Goal: Task Accomplishment & Management: Use online tool/utility

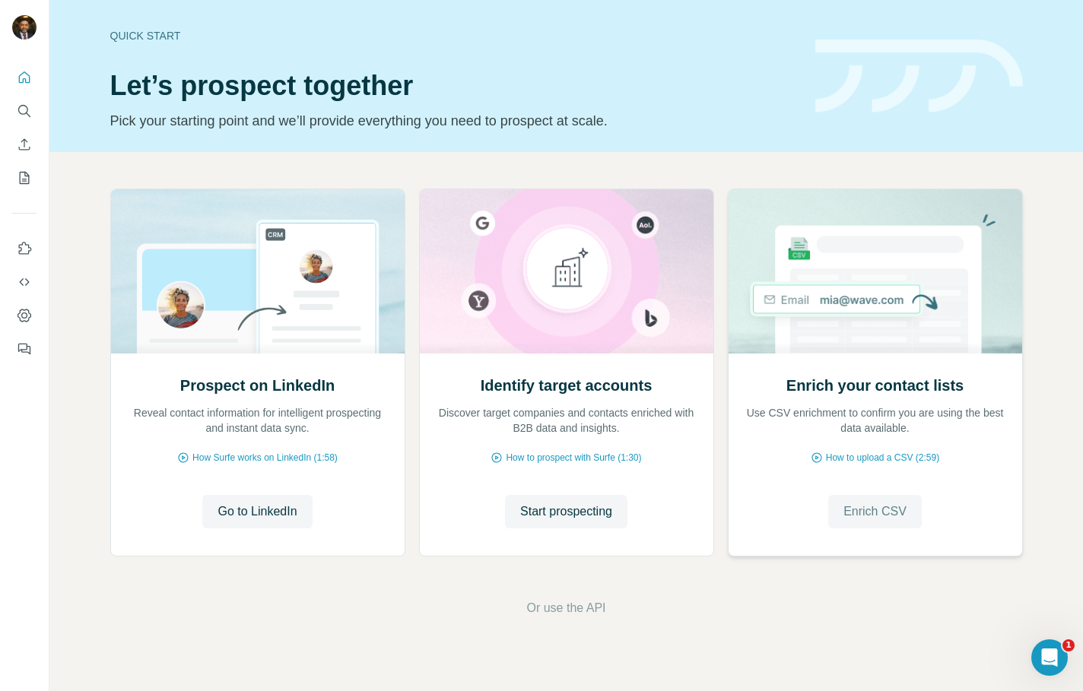
click at [879, 507] on span "Enrich CSV" at bounding box center [875, 512] width 63 height 18
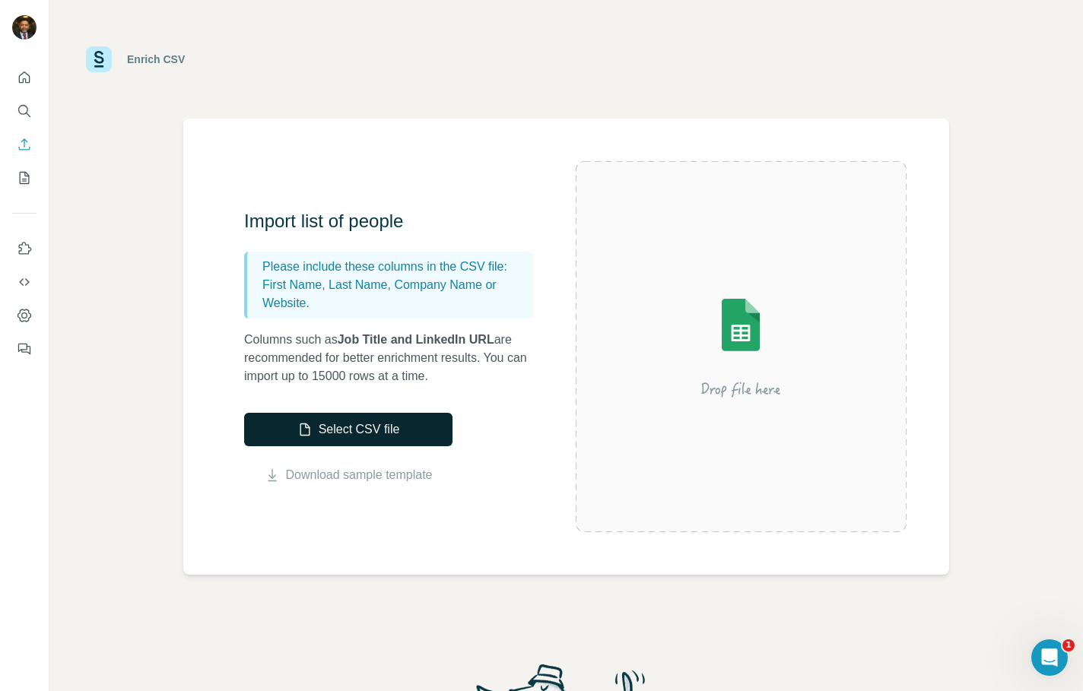
click at [358, 431] on button "Select CSV file" at bounding box center [348, 429] width 208 height 33
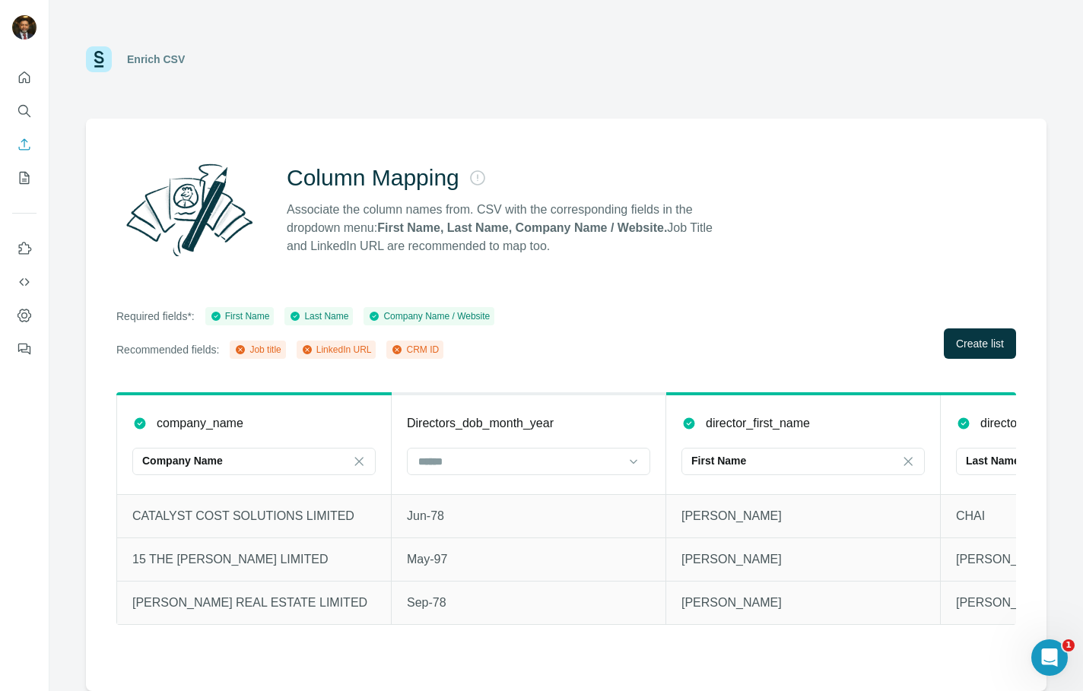
click at [636, 305] on div "Column Mapping Associate the column names from. CSV with the corresponding fiel…" at bounding box center [566, 405] width 961 height 573
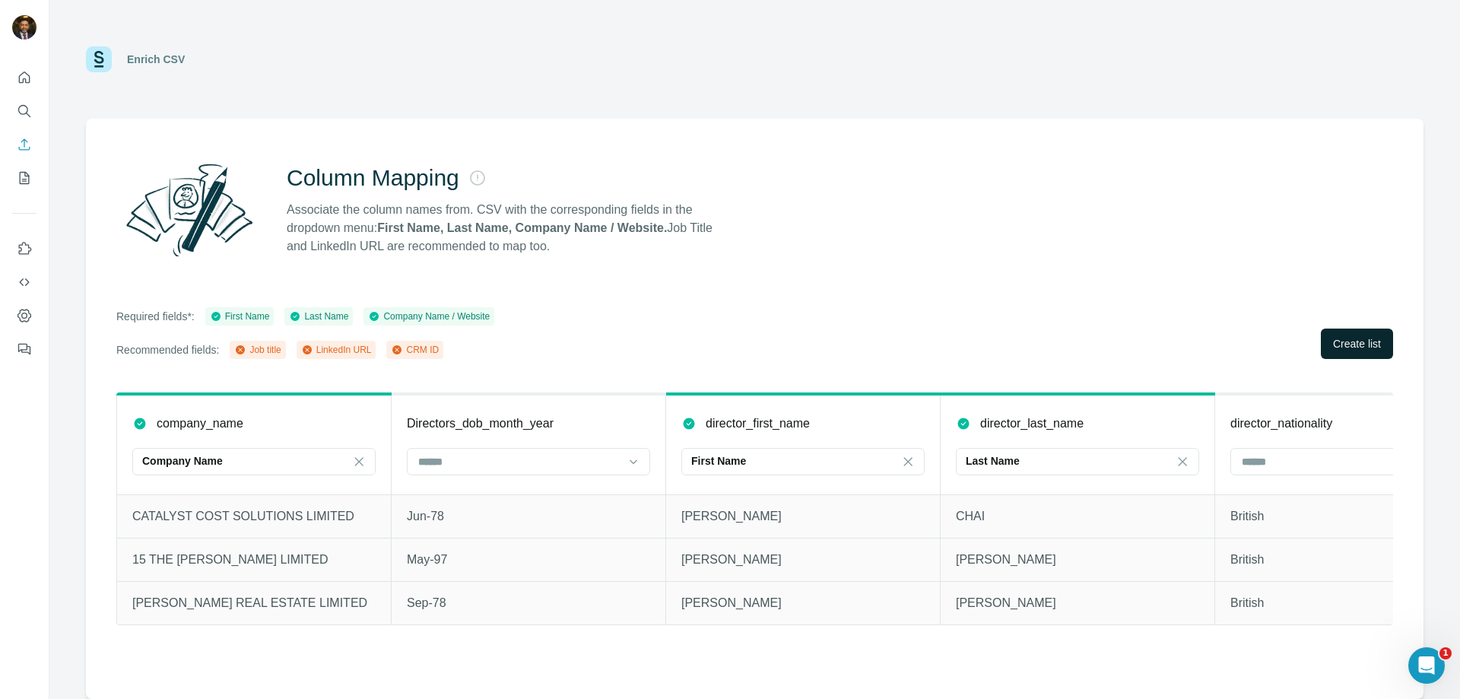
click at [1082, 343] on span "Create list" at bounding box center [1357, 343] width 48 height 15
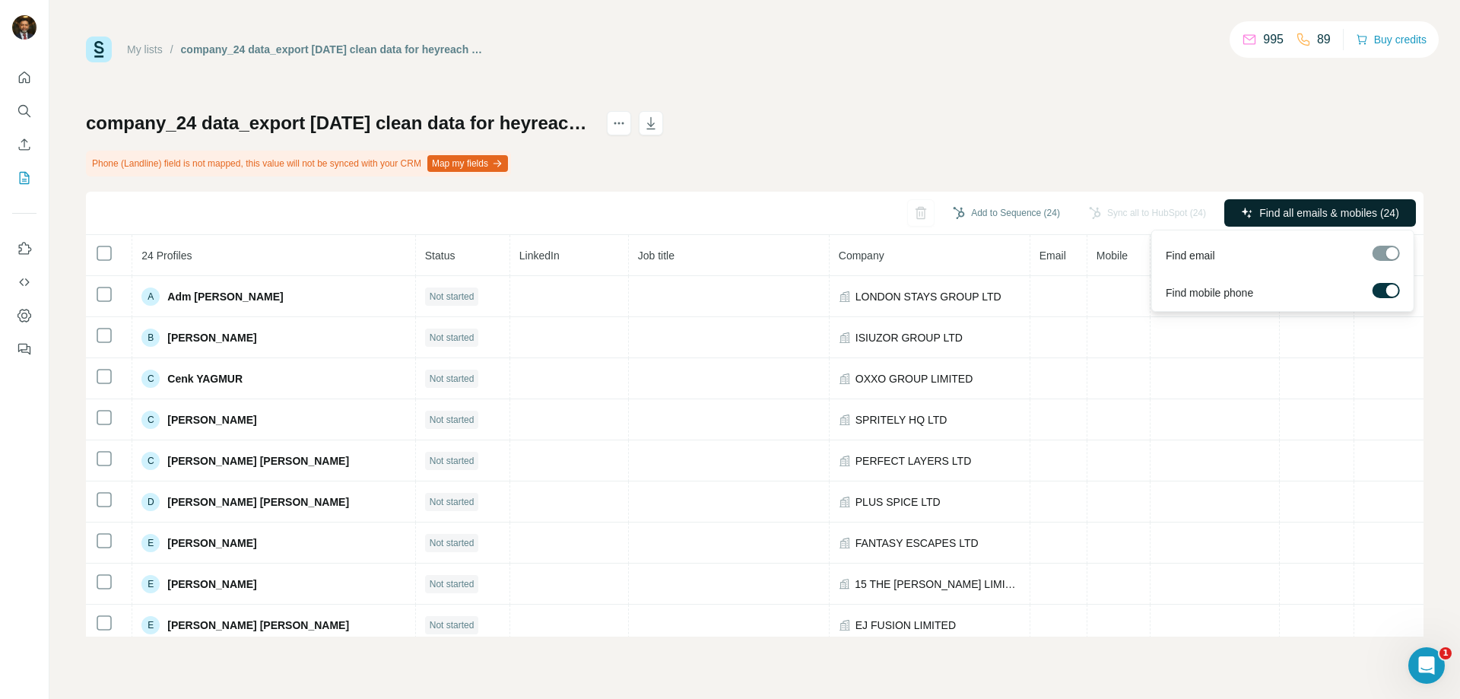
click at [1082, 213] on span "Find all emails & mobiles (24)" at bounding box center [1330, 212] width 140 height 15
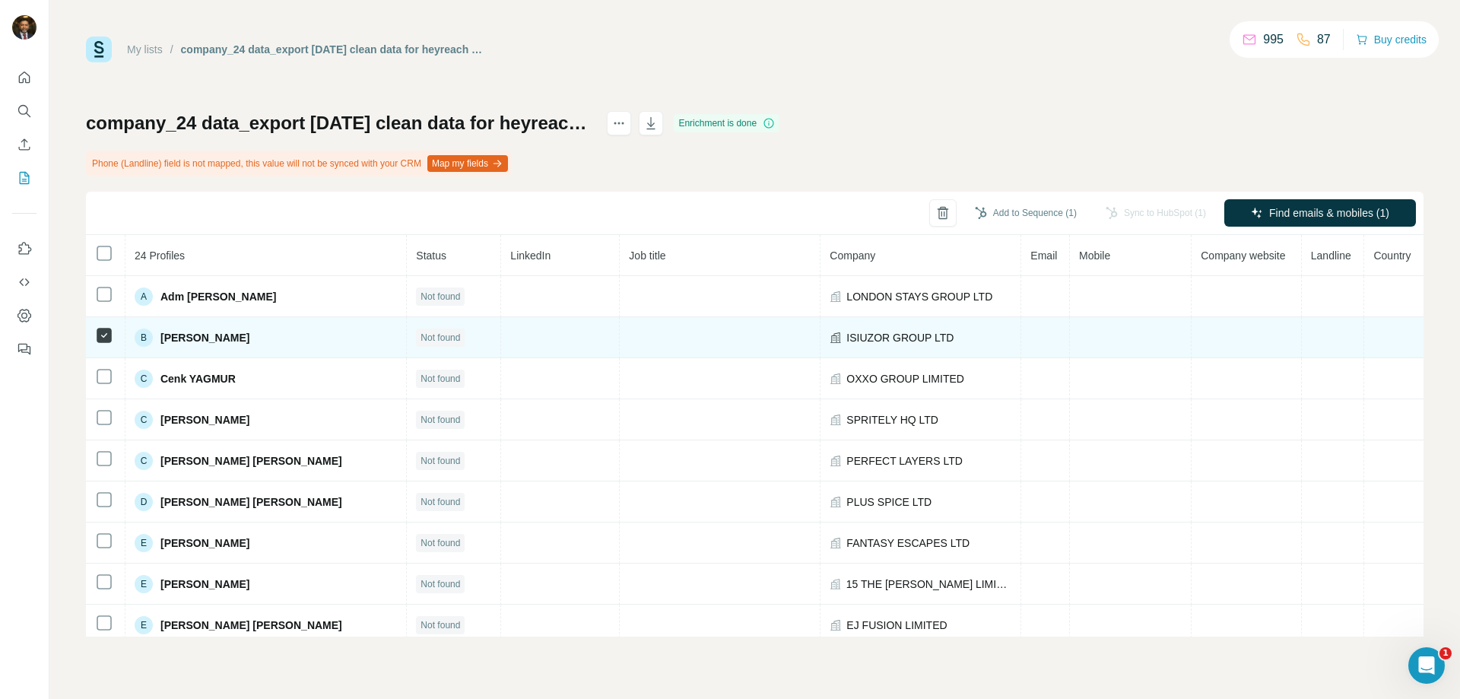
click at [250, 339] on span "[PERSON_NAME]" at bounding box center [205, 337] width 89 height 15
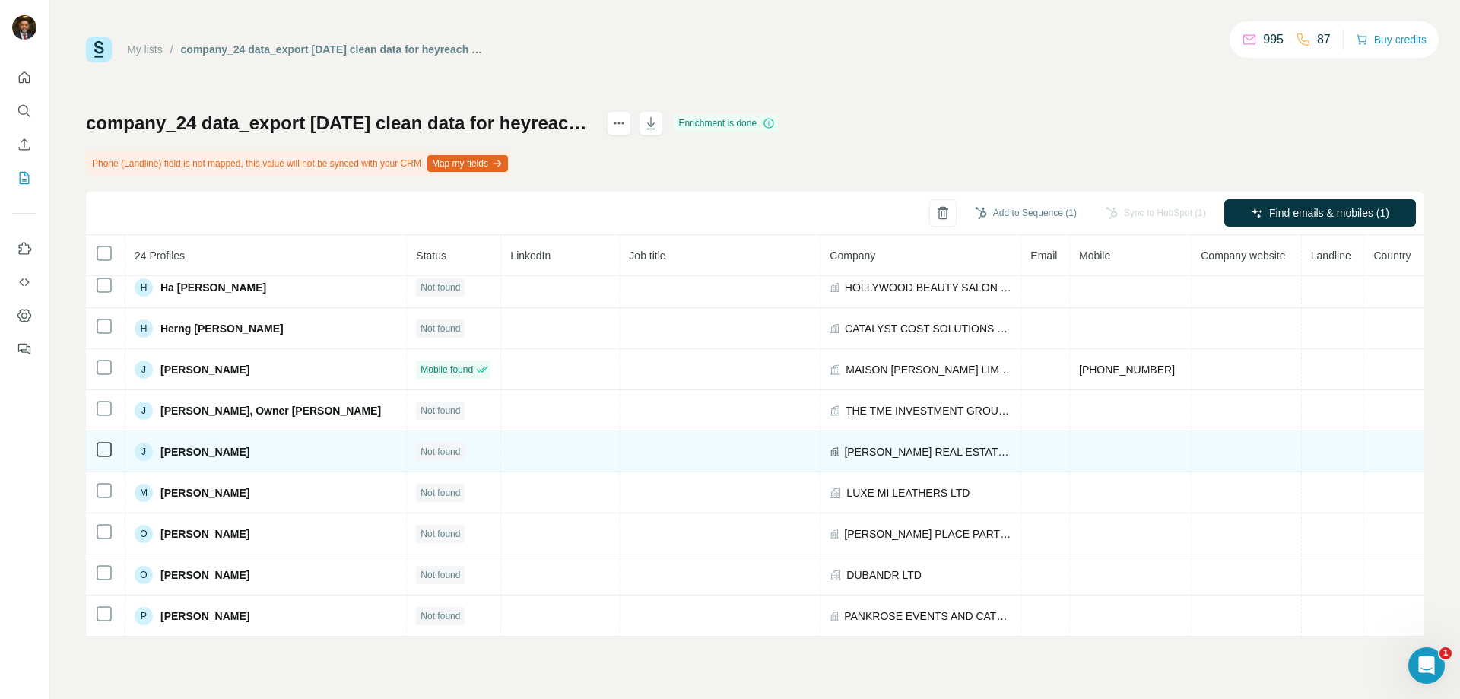
scroll to position [625, 0]
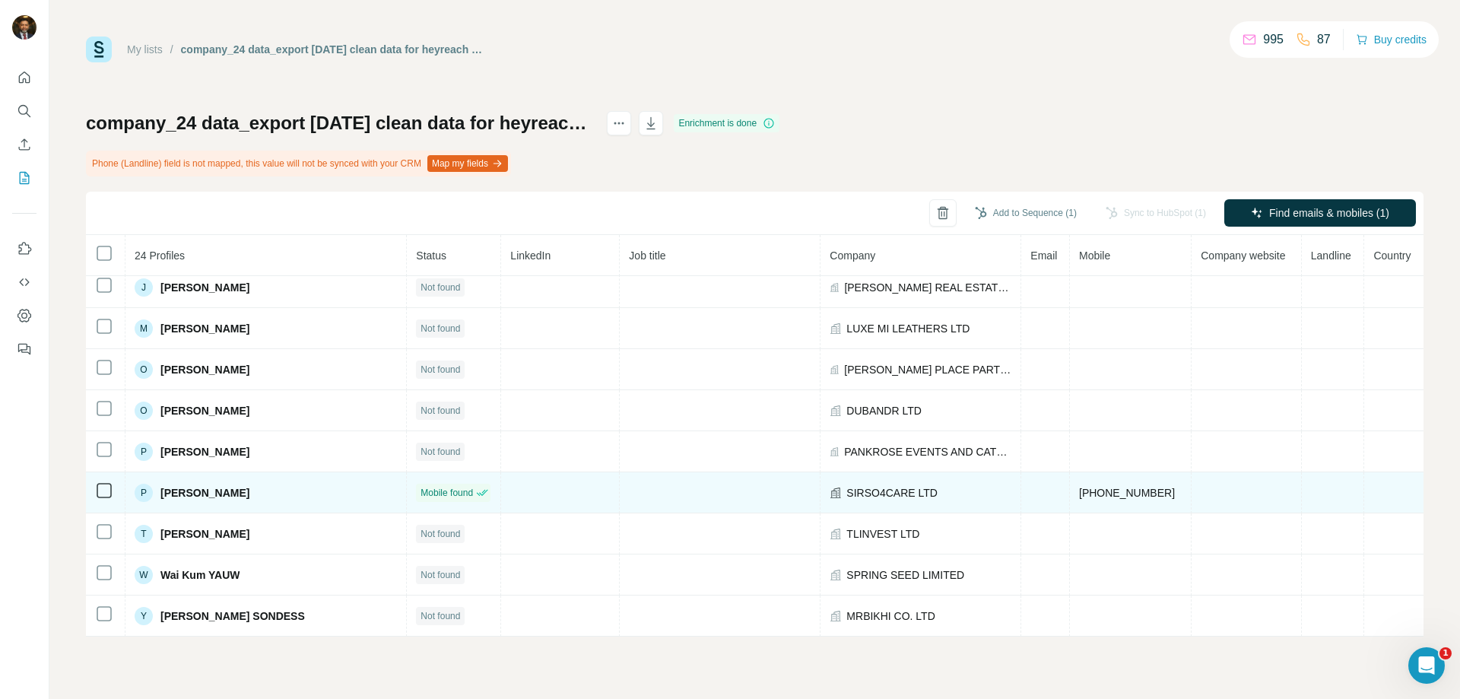
click at [869, 498] on span "SIRSO4CARE LTD" at bounding box center [892, 492] width 91 height 15
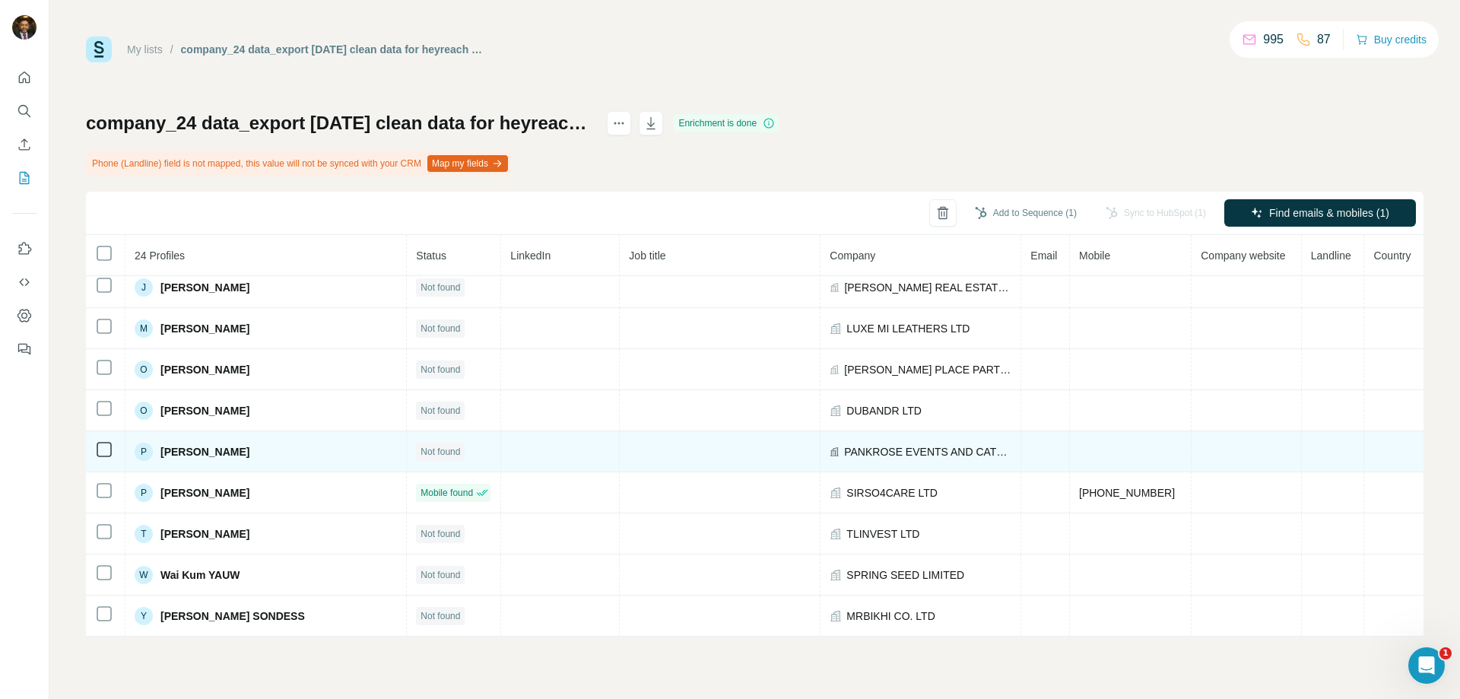
click at [858, 450] on span "PANKROSE EVENTS AND CATERING LTD" at bounding box center [927, 451] width 167 height 15
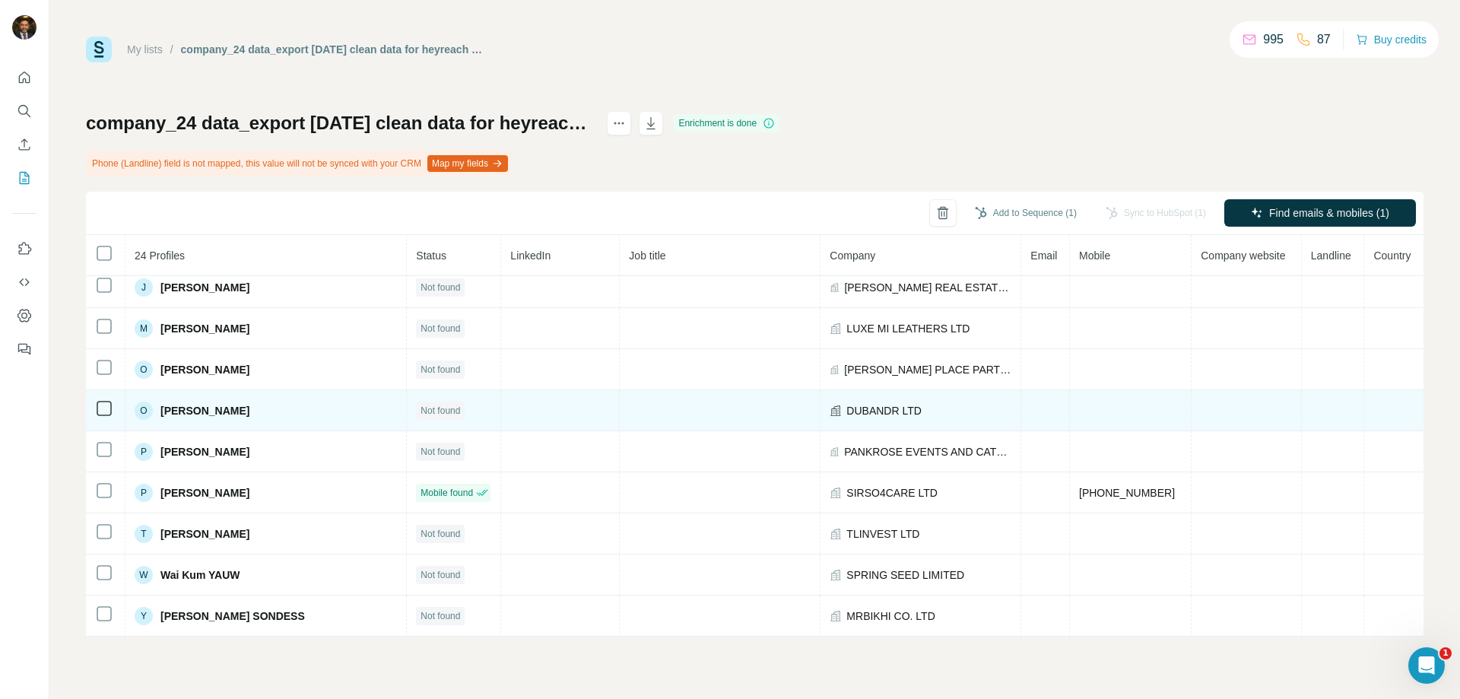
click at [847, 412] on span "DUBANDR LTD" at bounding box center [884, 410] width 75 height 15
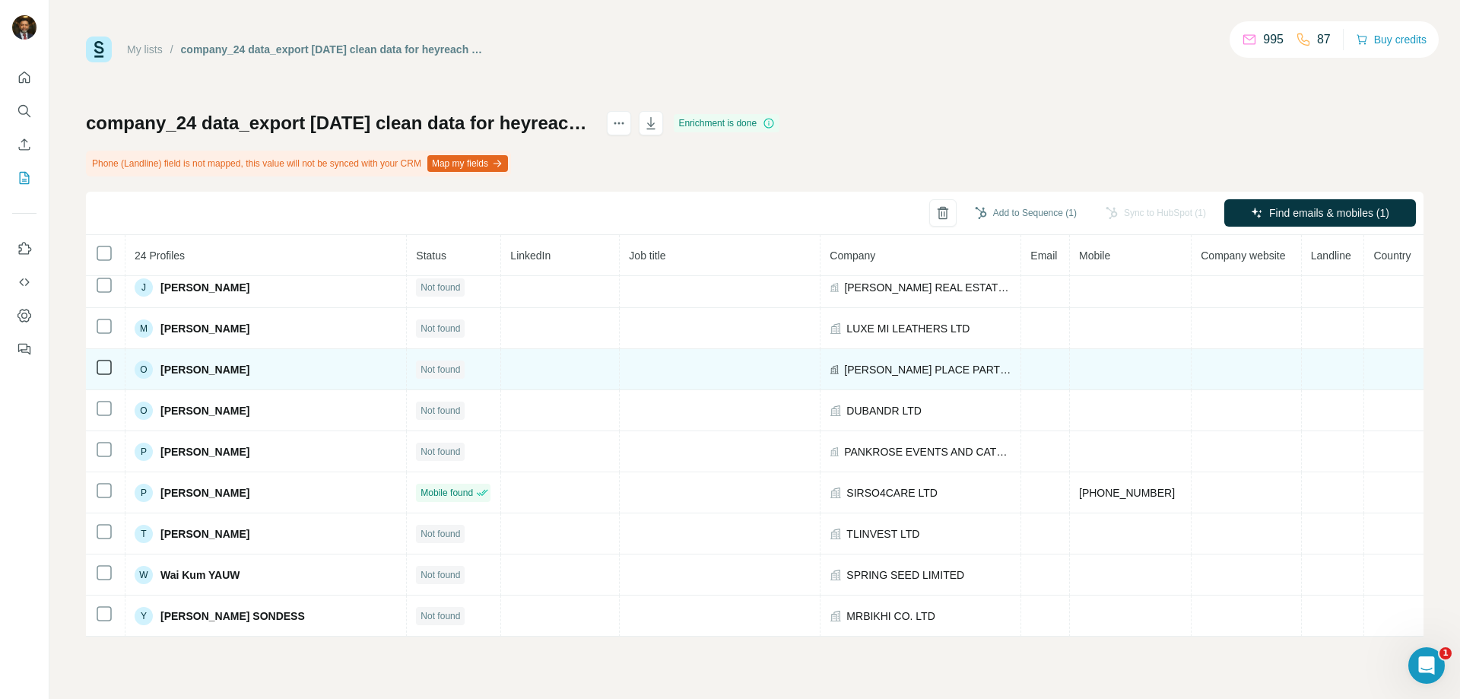
click at [861, 369] on span "[PERSON_NAME] PLACE PARTNERS LTD" at bounding box center [927, 369] width 167 height 15
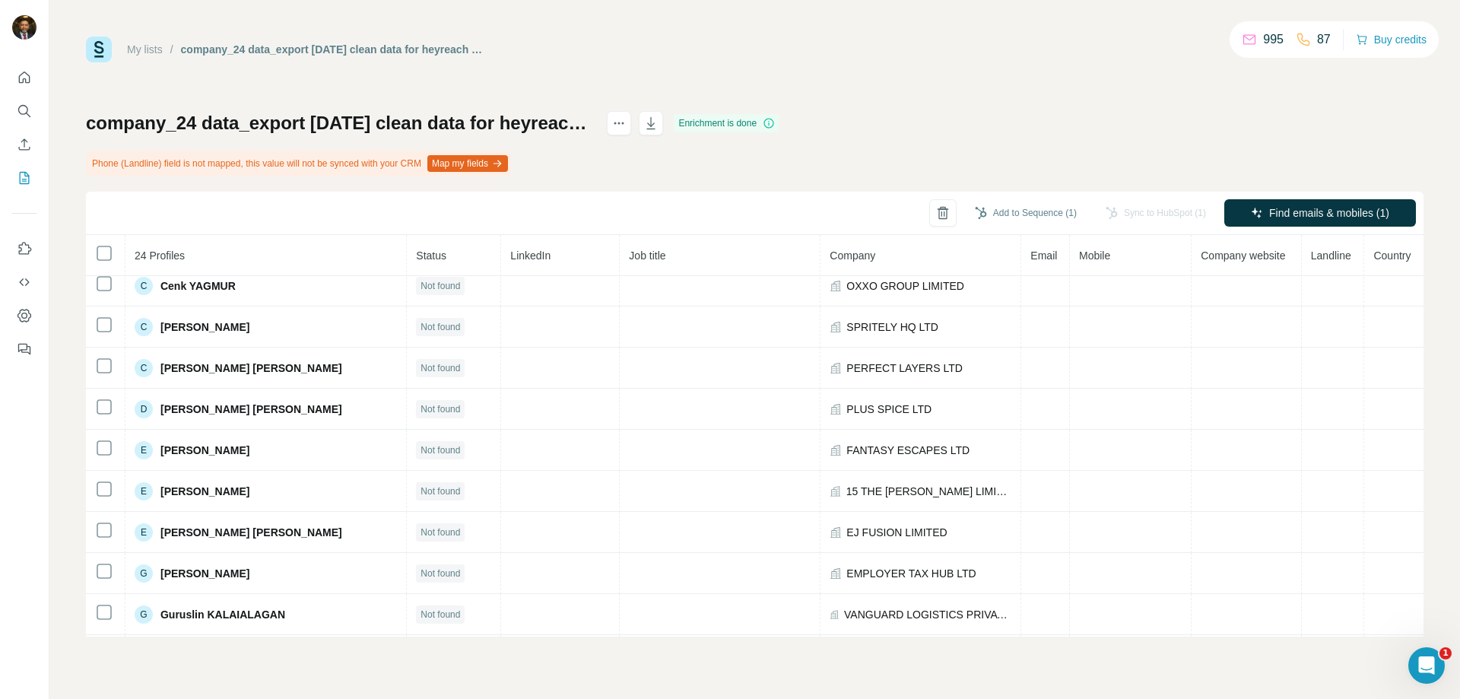
scroll to position [0, 0]
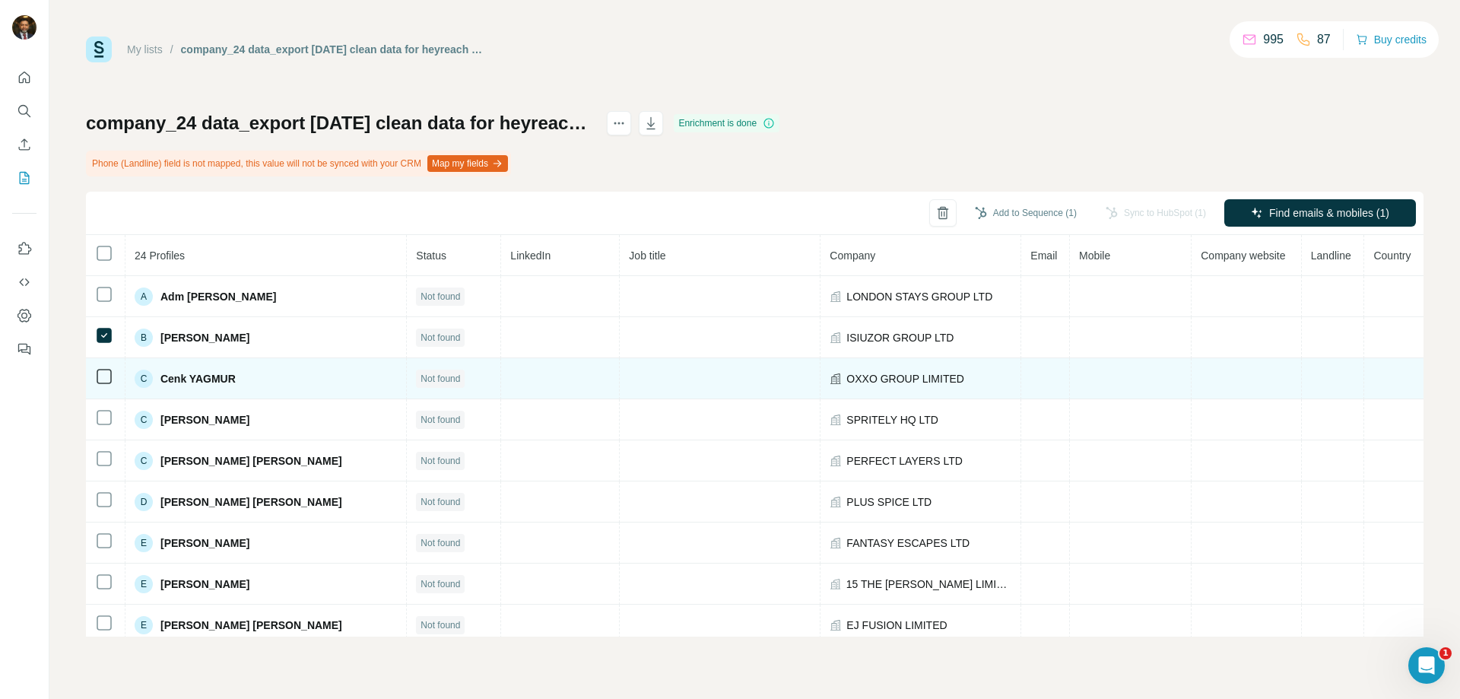
click at [868, 380] on span "OXXO GROUP LIMITED" at bounding box center [906, 378] width 118 height 15
click at [176, 380] on span "Cenk YAGMUR" at bounding box center [198, 378] width 75 height 15
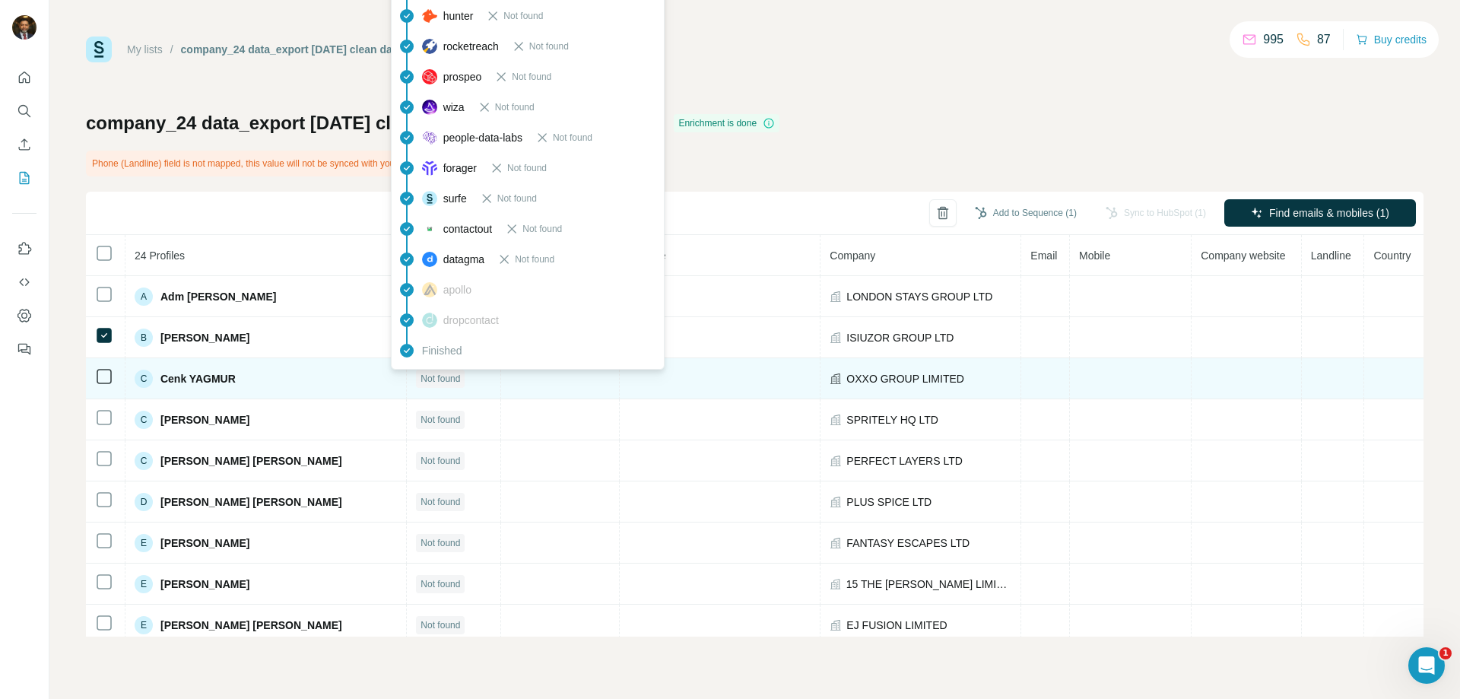
click at [434, 377] on span "Not found" at bounding box center [441, 379] width 40 height 14
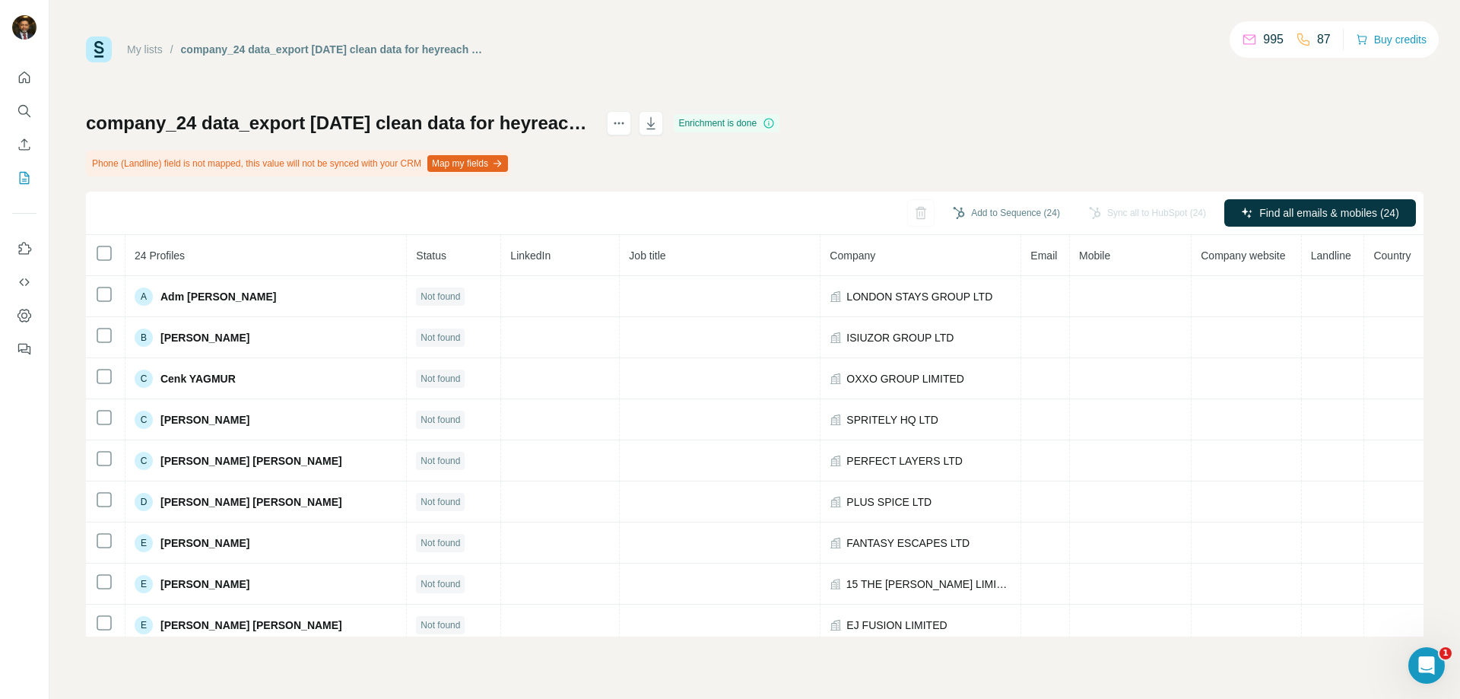
click at [1050, 91] on div "My lists / company_24 data_export [DATE] clean data for heyreach v4 995 87 Buy …" at bounding box center [755, 337] width 1338 height 600
click at [1082, 93] on div "My lists / company_24 data_export [DATE] clean data for heyreach v4 995 87 Buy …" at bounding box center [755, 337] width 1338 height 600
click at [885, 68] on div "My lists / company_24 data_export [DATE] clean data for heyreach v4 995 87 Buy …" at bounding box center [755, 337] width 1338 height 600
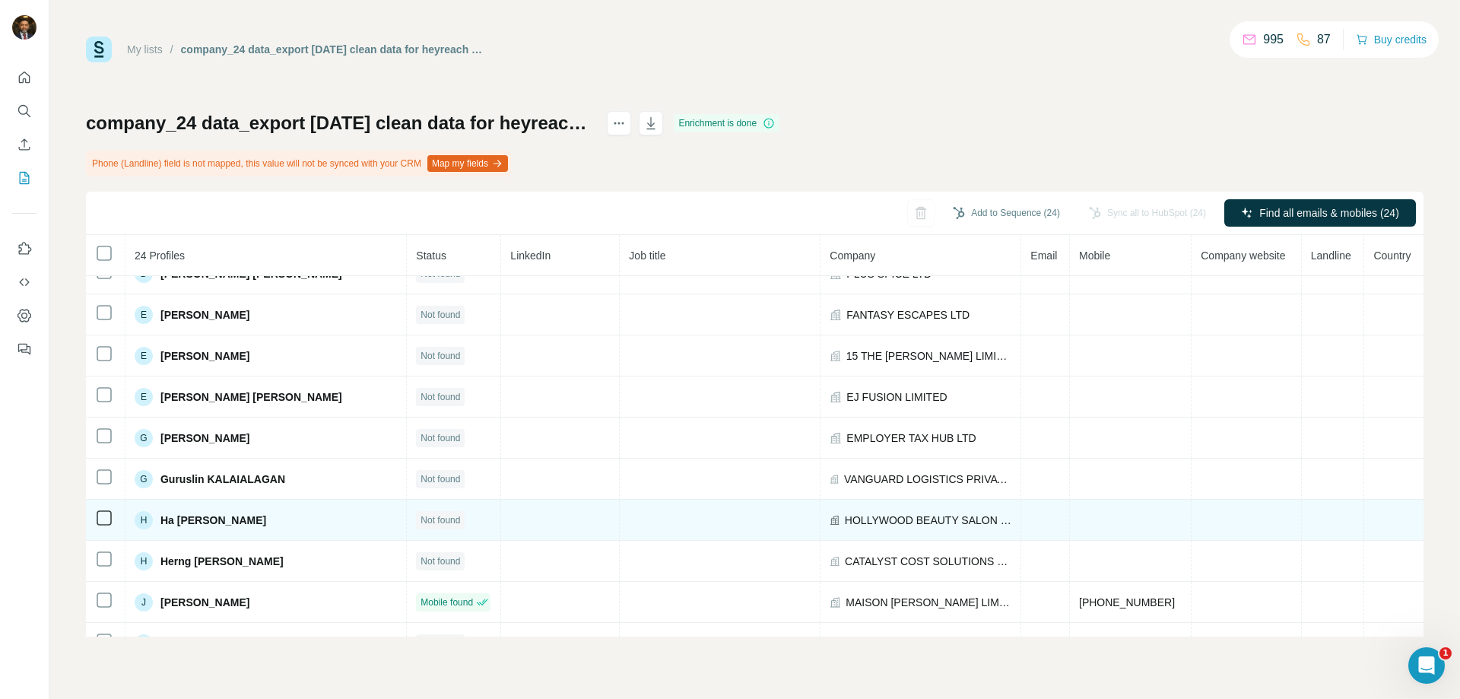
drag, startPoint x: 866, startPoint y: 521, endPoint x: 486, endPoint y: 529, distance: 380.4
click at [865, 521] on span "HOLLYWOOD BEAUTY SALON LIMITED" at bounding box center [928, 520] width 167 height 15
click at [194, 520] on span "Ha [PERSON_NAME]" at bounding box center [214, 520] width 106 height 15
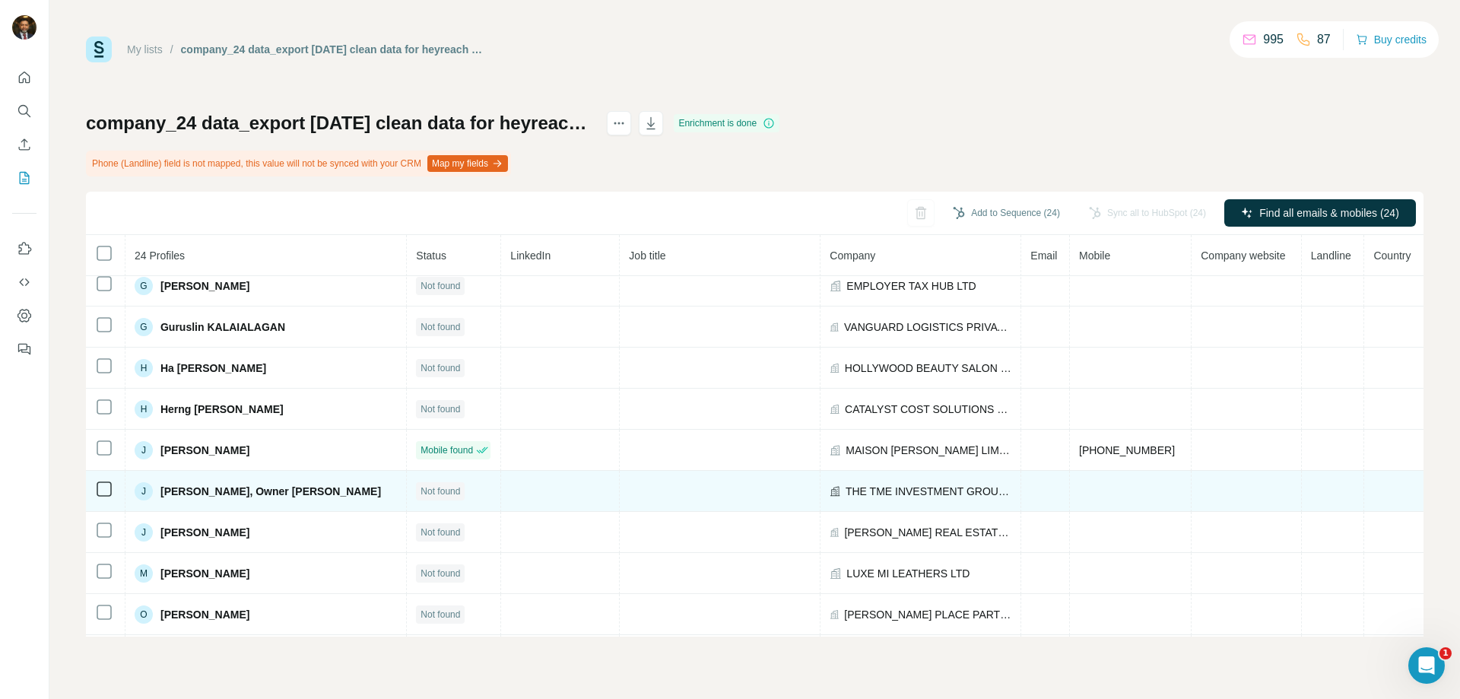
click at [262, 490] on span "[PERSON_NAME], Owner [PERSON_NAME]" at bounding box center [271, 491] width 221 height 15
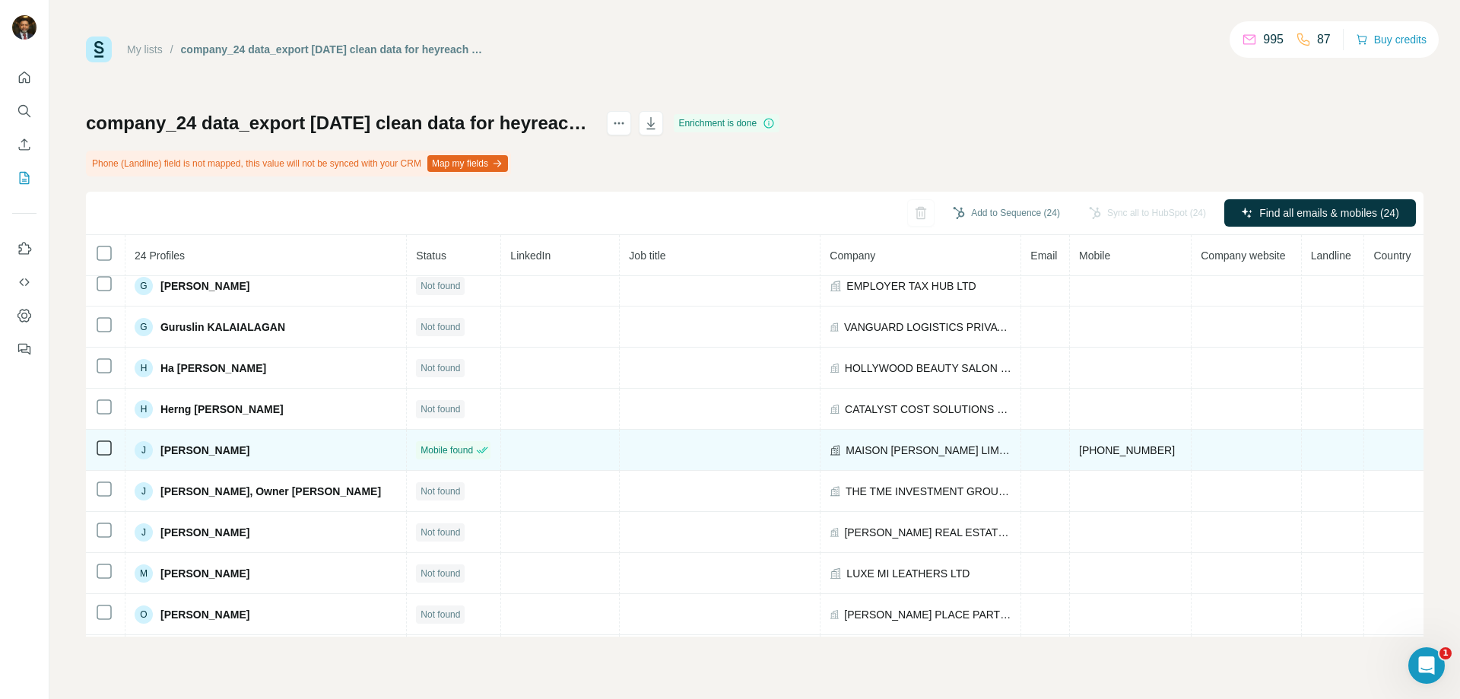
click at [1082, 448] on span "[PHONE_NUMBER]" at bounding box center [1127, 450] width 96 height 12
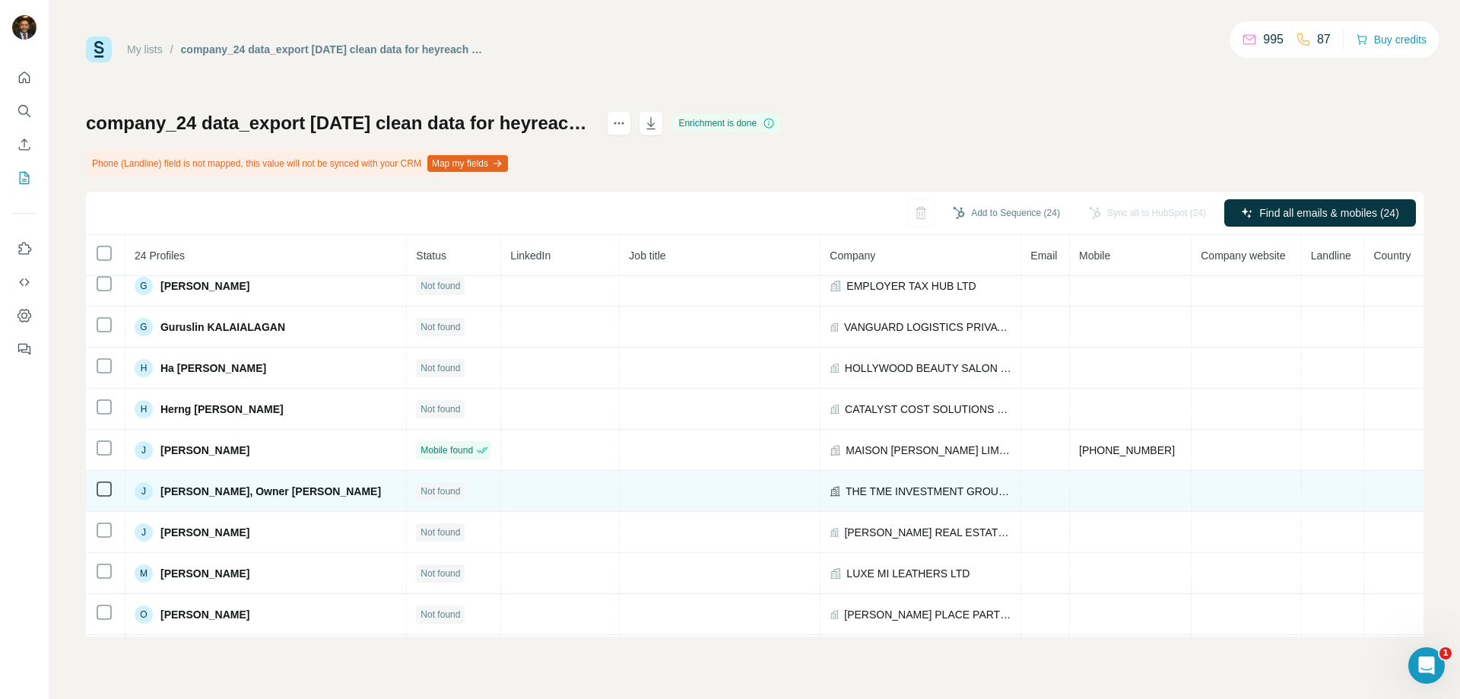
click at [877, 495] on span "THE TME INVESTMENT GROUP LTD" at bounding box center [929, 491] width 166 height 15
click at [867, 491] on span "THE TME INVESTMENT GROUP LTD" at bounding box center [929, 491] width 166 height 15
click at [221, 494] on span "[PERSON_NAME], Owner [PERSON_NAME]" at bounding box center [271, 491] width 221 height 15
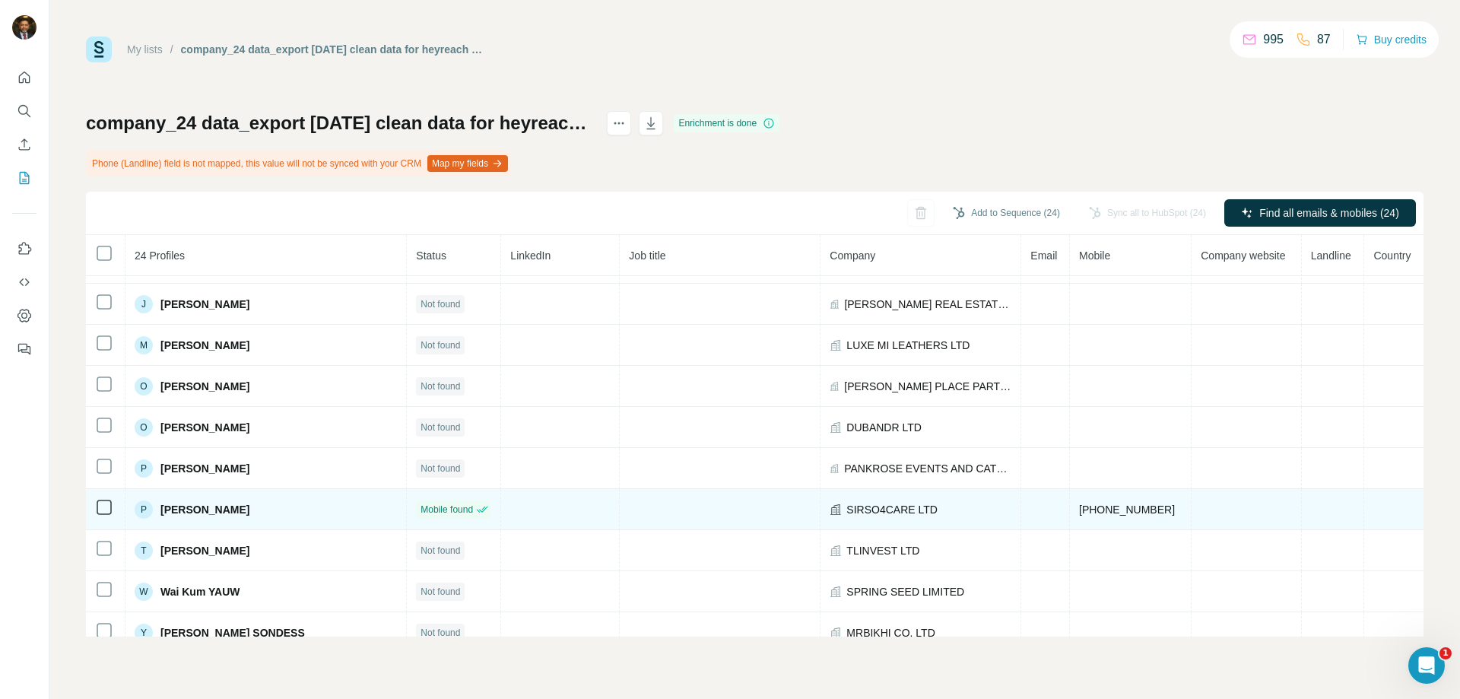
scroll to position [625, 0]
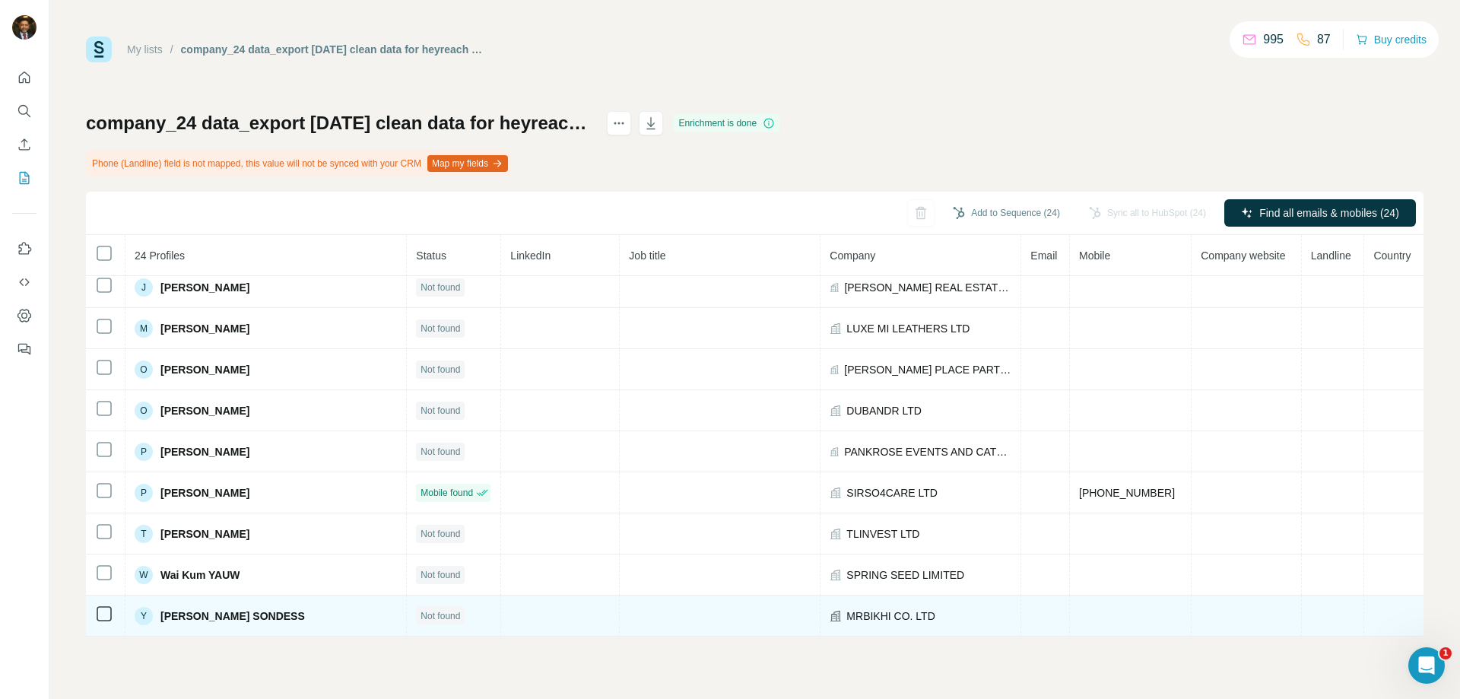
click at [856, 621] on span "MRBIKHI CO. LTD" at bounding box center [891, 616] width 88 height 15
drag, startPoint x: 908, startPoint y: 612, endPoint x: 822, endPoint y: 614, distance: 86.7
click at [847, 612] on span "MRBIKHI CO. LTD" at bounding box center [891, 616] width 88 height 15
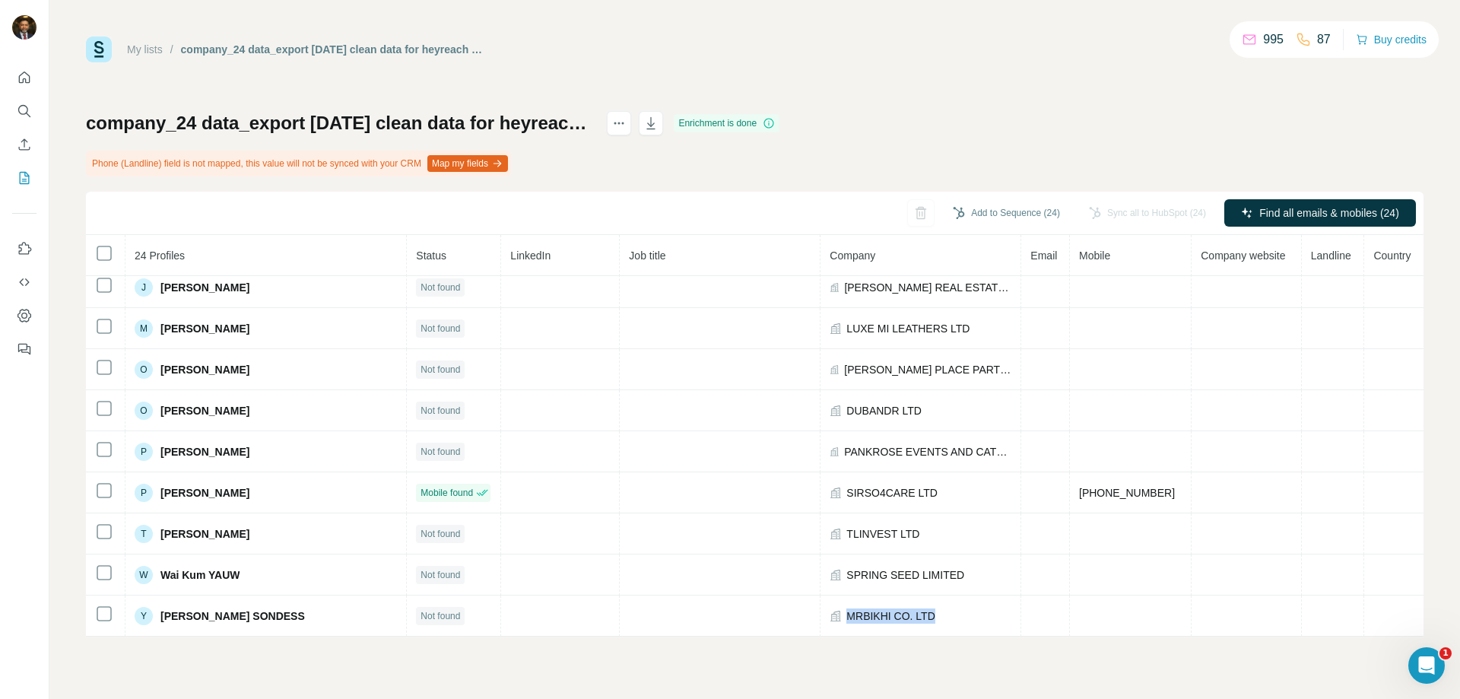
click at [147, 50] on link "My lists" at bounding box center [145, 49] width 36 height 12
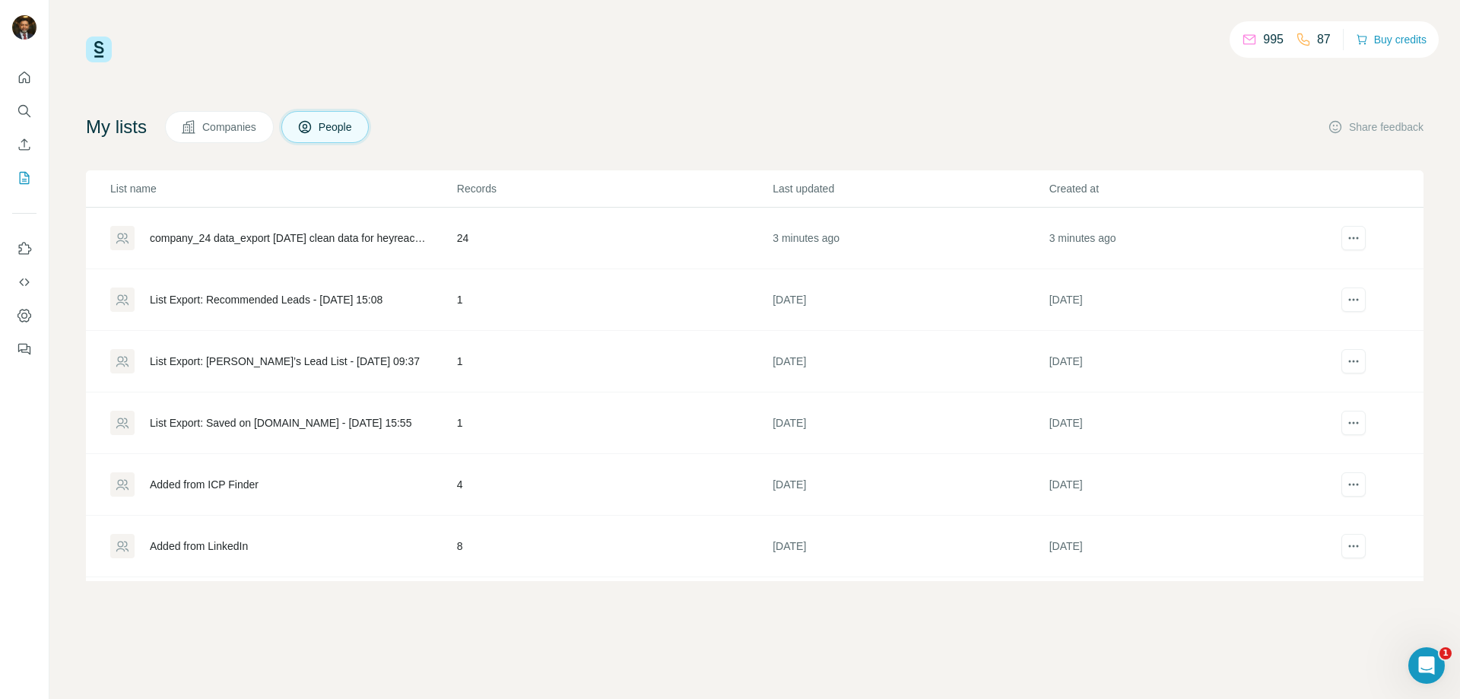
click at [236, 122] on span "Companies" at bounding box center [230, 126] width 56 height 15
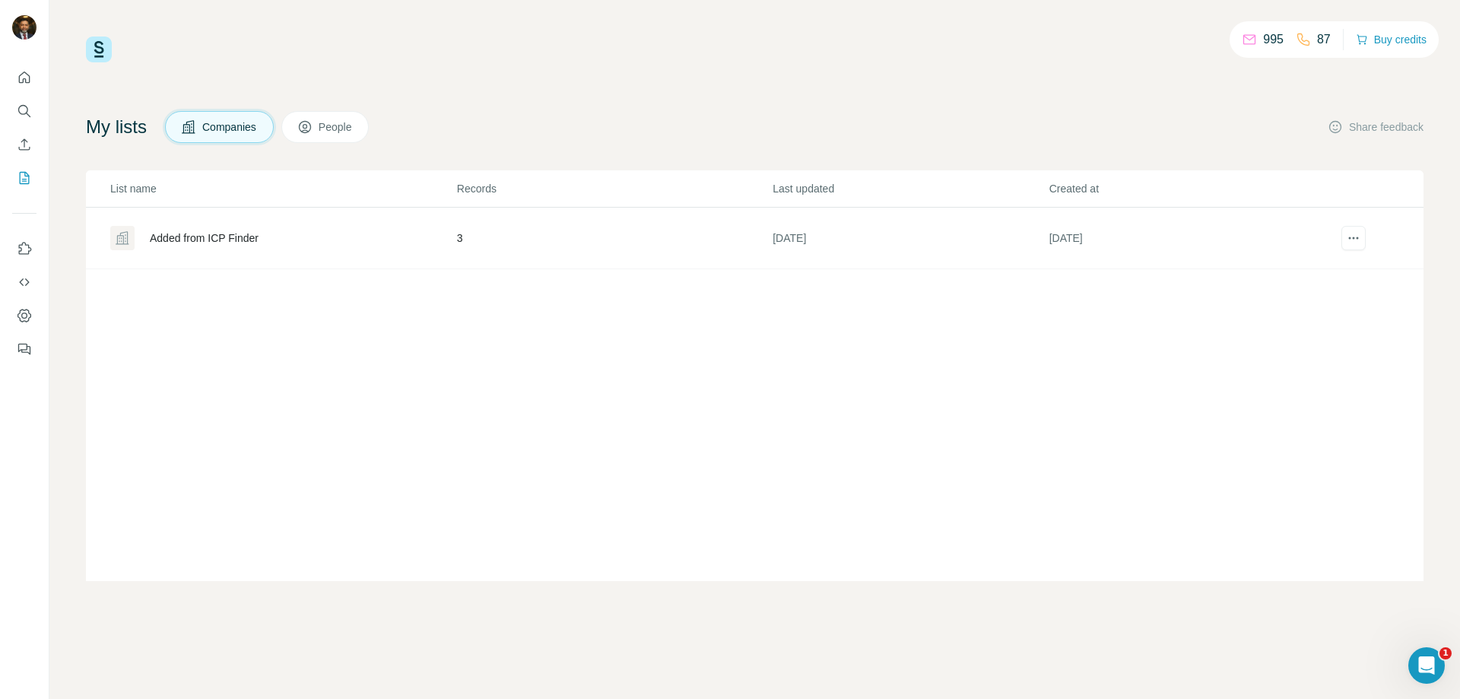
click at [345, 123] on span "People" at bounding box center [336, 126] width 35 height 15
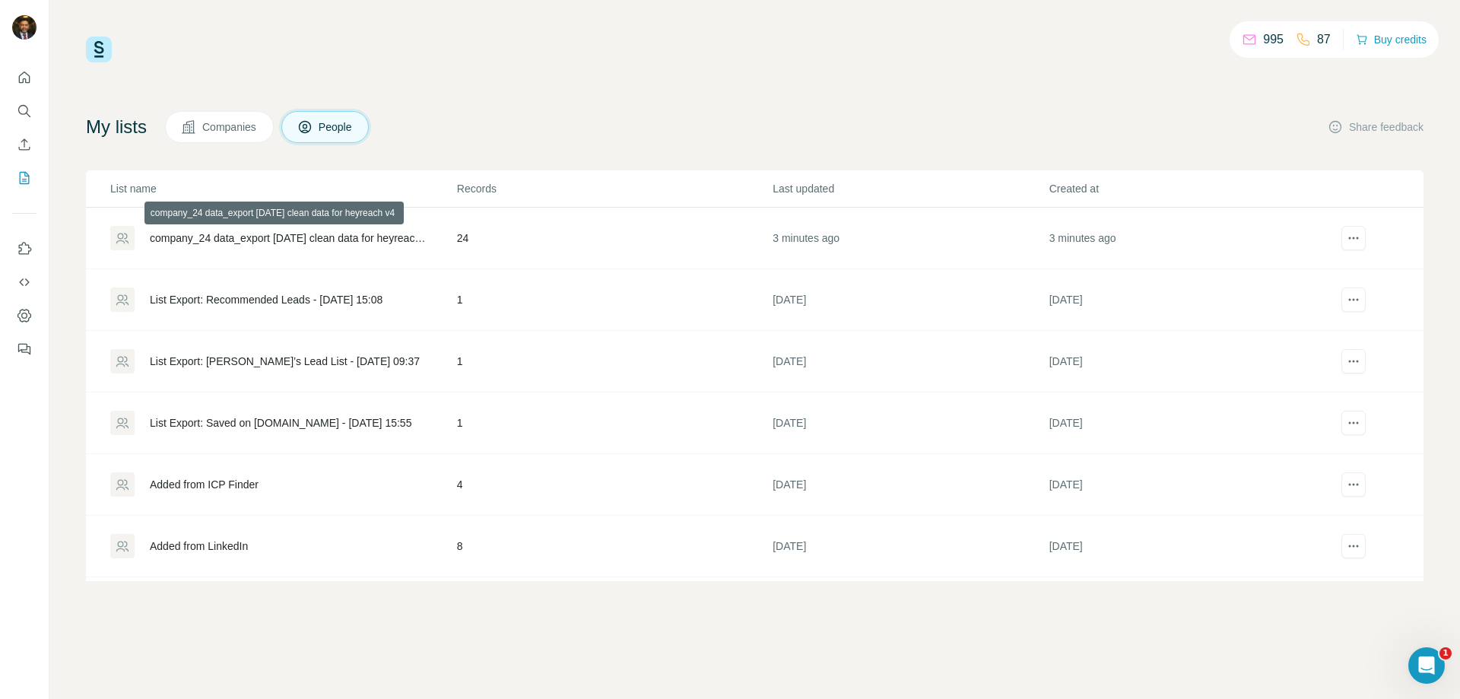
click at [281, 239] on div "company_24 data_export [DATE] clean data for heyreach v4" at bounding box center [290, 237] width 281 height 15
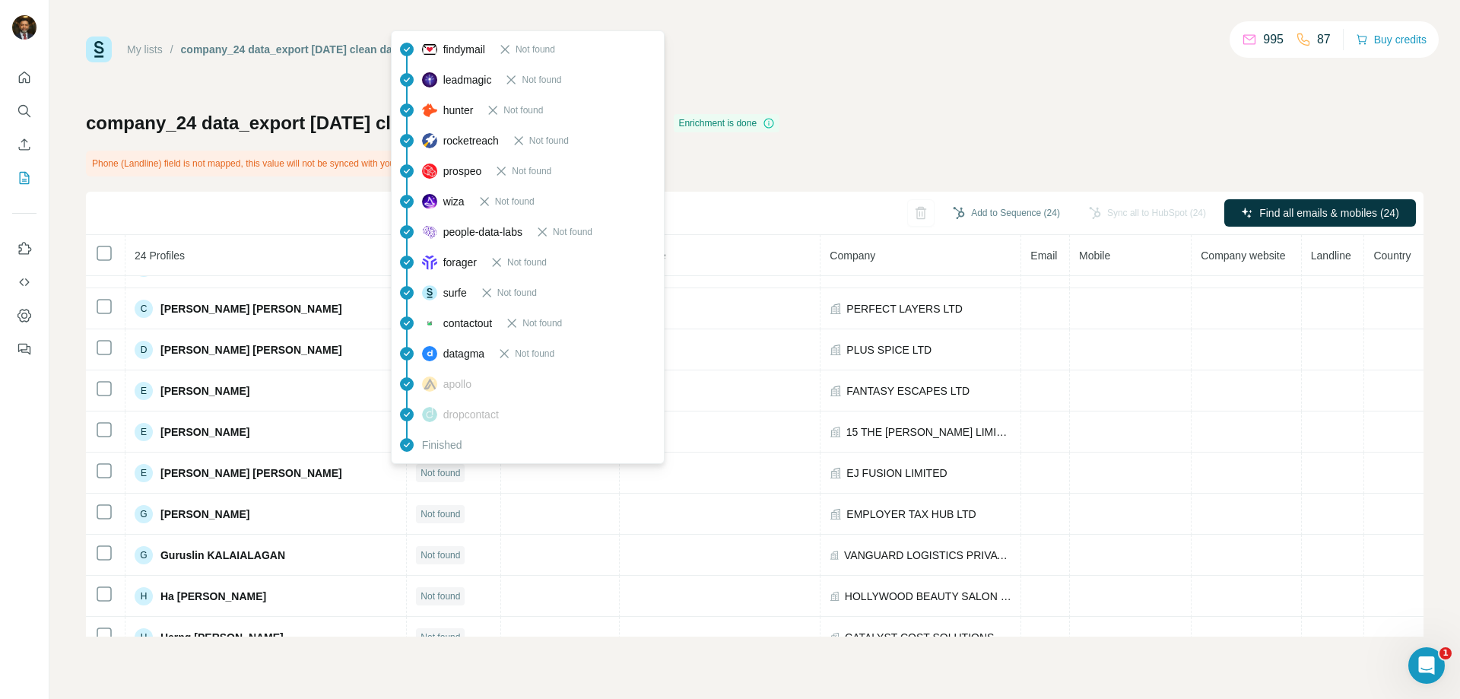
scroll to position [228, 0]
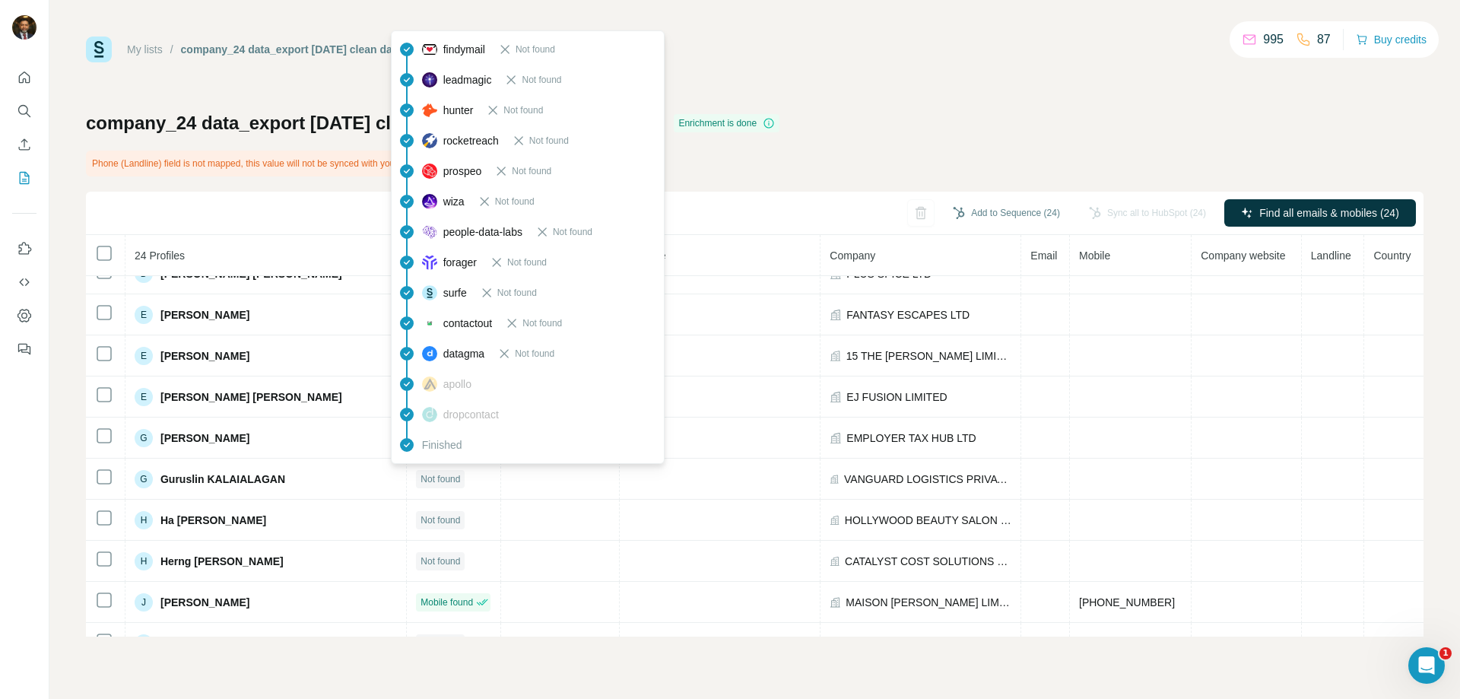
click at [456, 386] on span "apollo" at bounding box center [457, 384] width 28 height 15
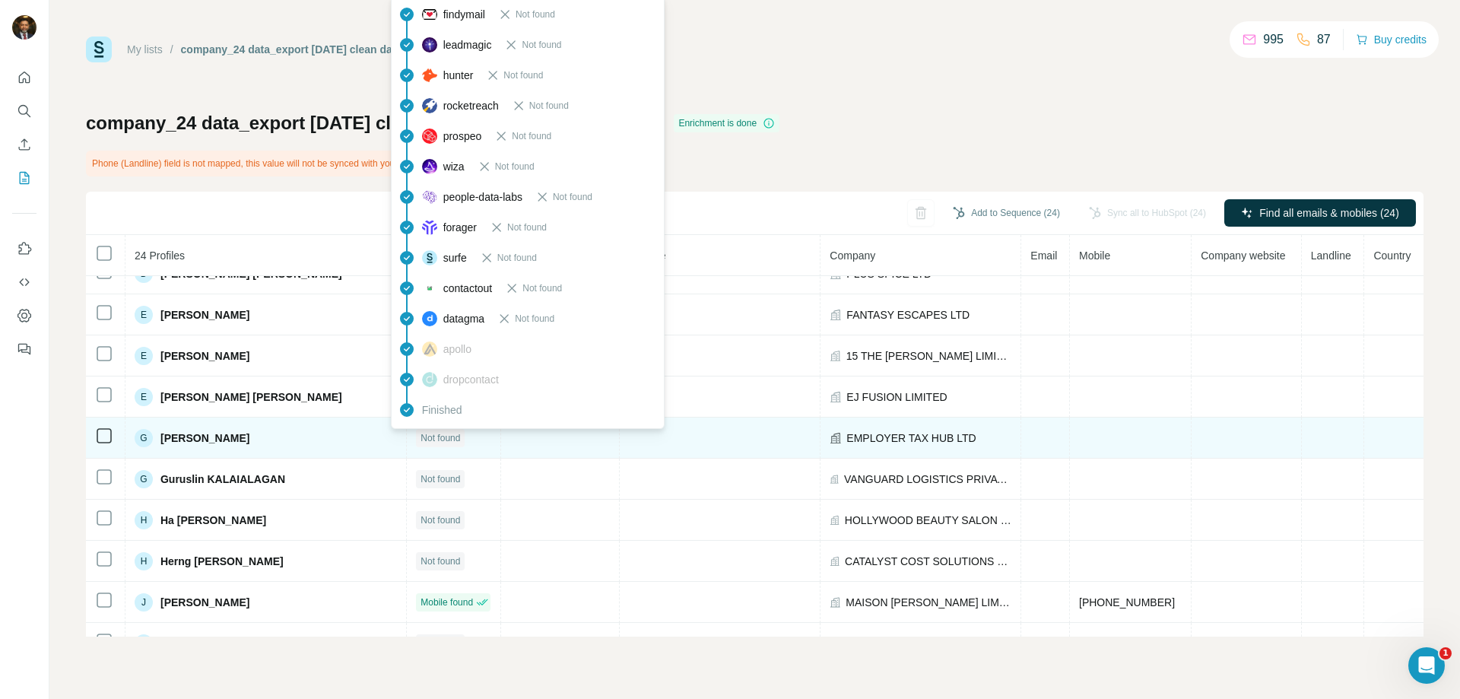
scroll to position [532, 0]
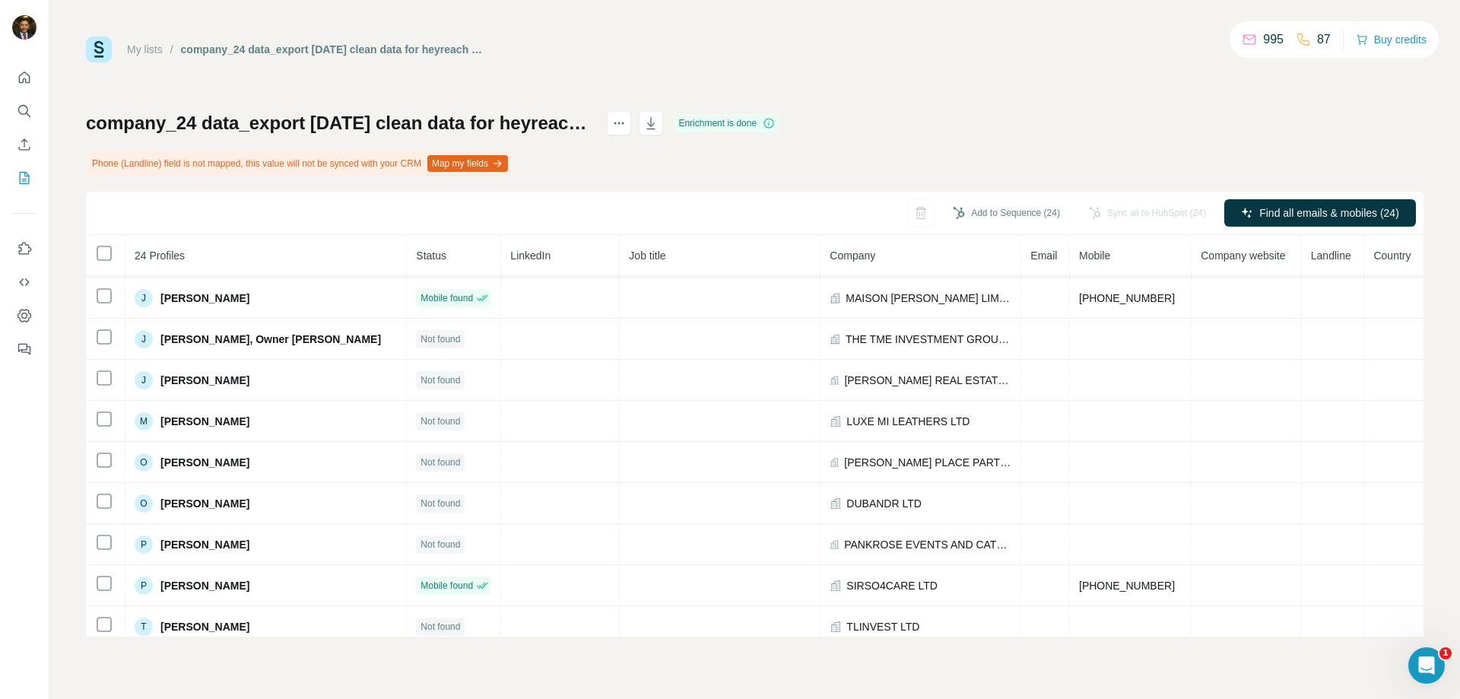
click at [1038, 106] on div "My lists / company_24 data_export [DATE] clean data for heyreach v4 995 87 Buy …" at bounding box center [755, 337] width 1338 height 600
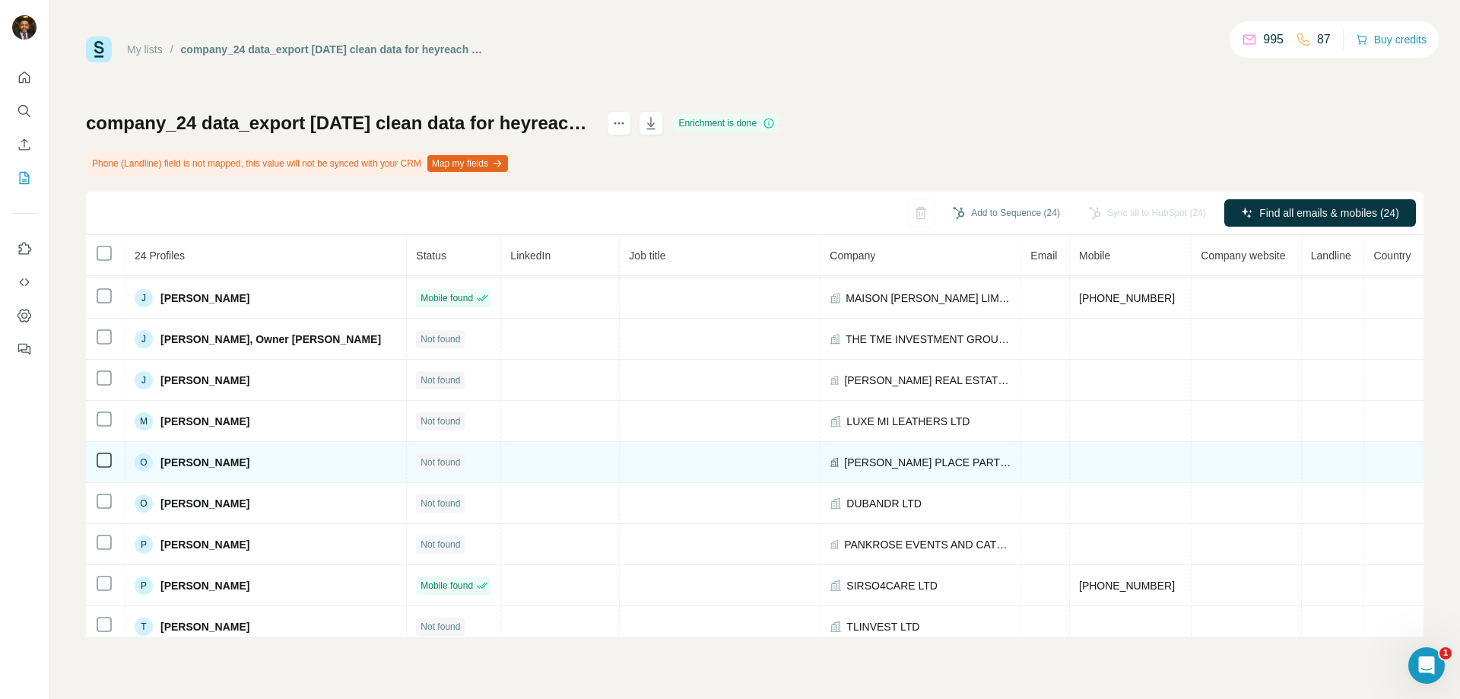
scroll to position [625, 0]
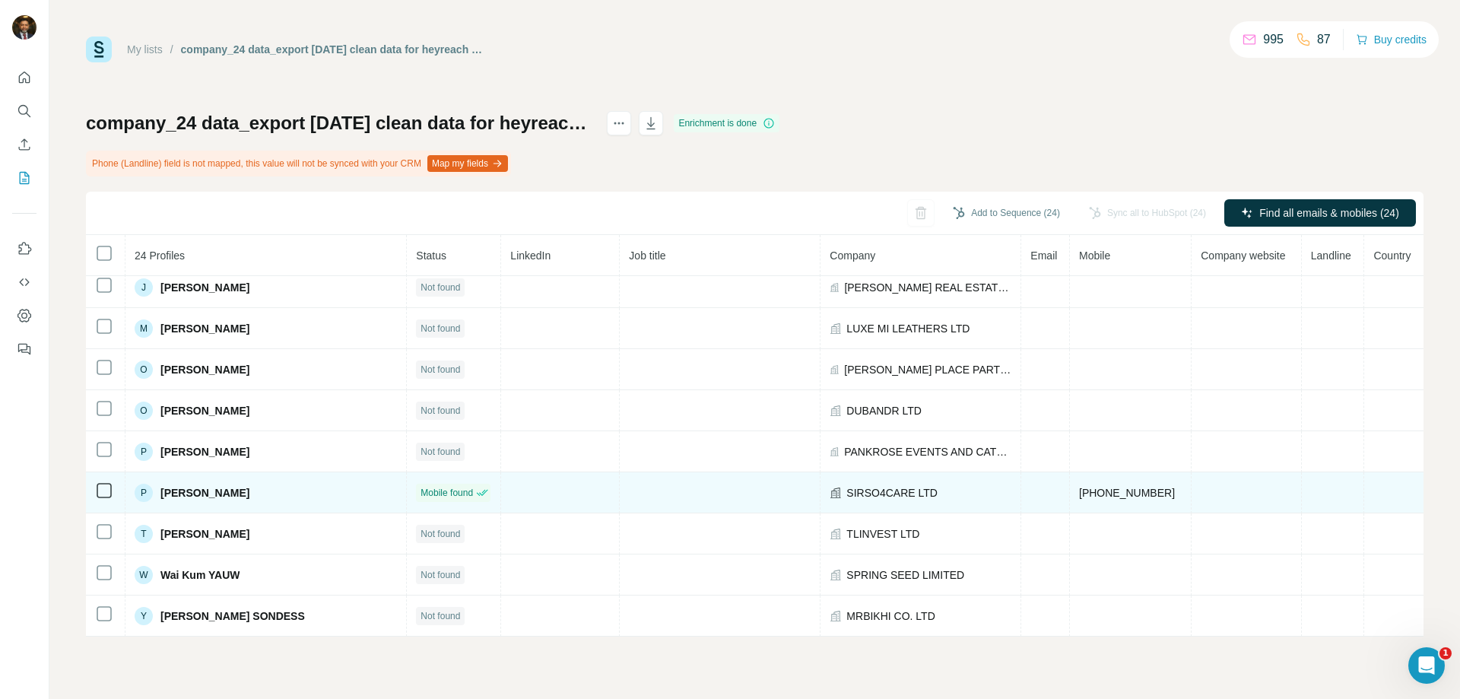
click at [847, 494] on span "SIRSO4CARE LTD" at bounding box center [892, 492] width 91 height 15
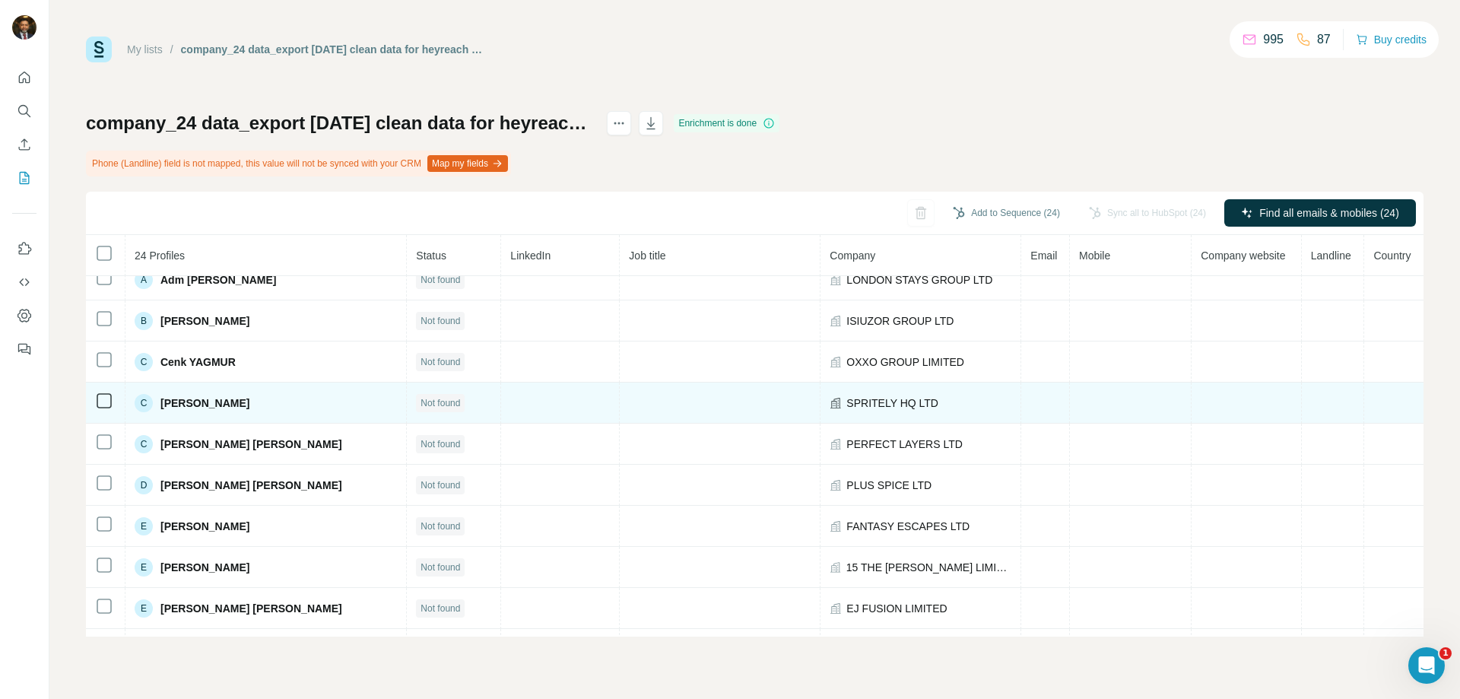
scroll to position [0, 0]
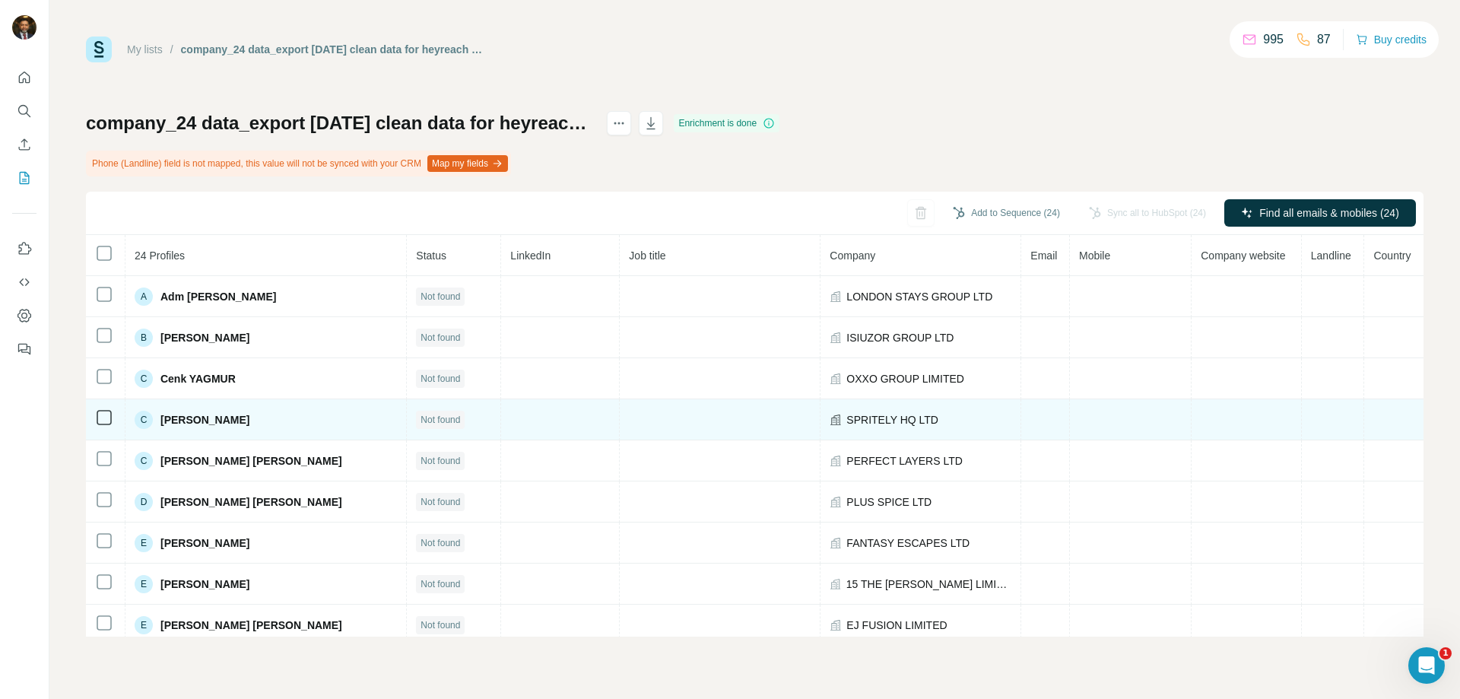
click at [860, 417] on span "SPRITELY HQ LTD" at bounding box center [893, 419] width 92 height 15
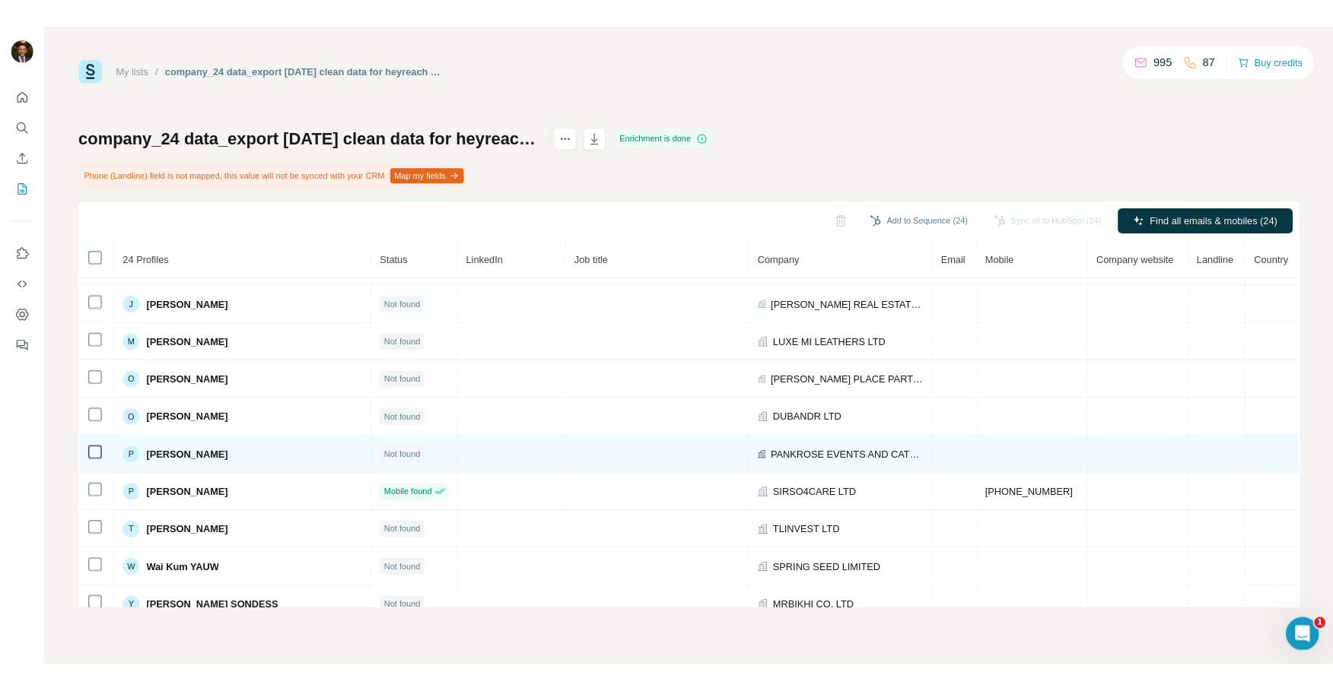
scroll to position [625, 0]
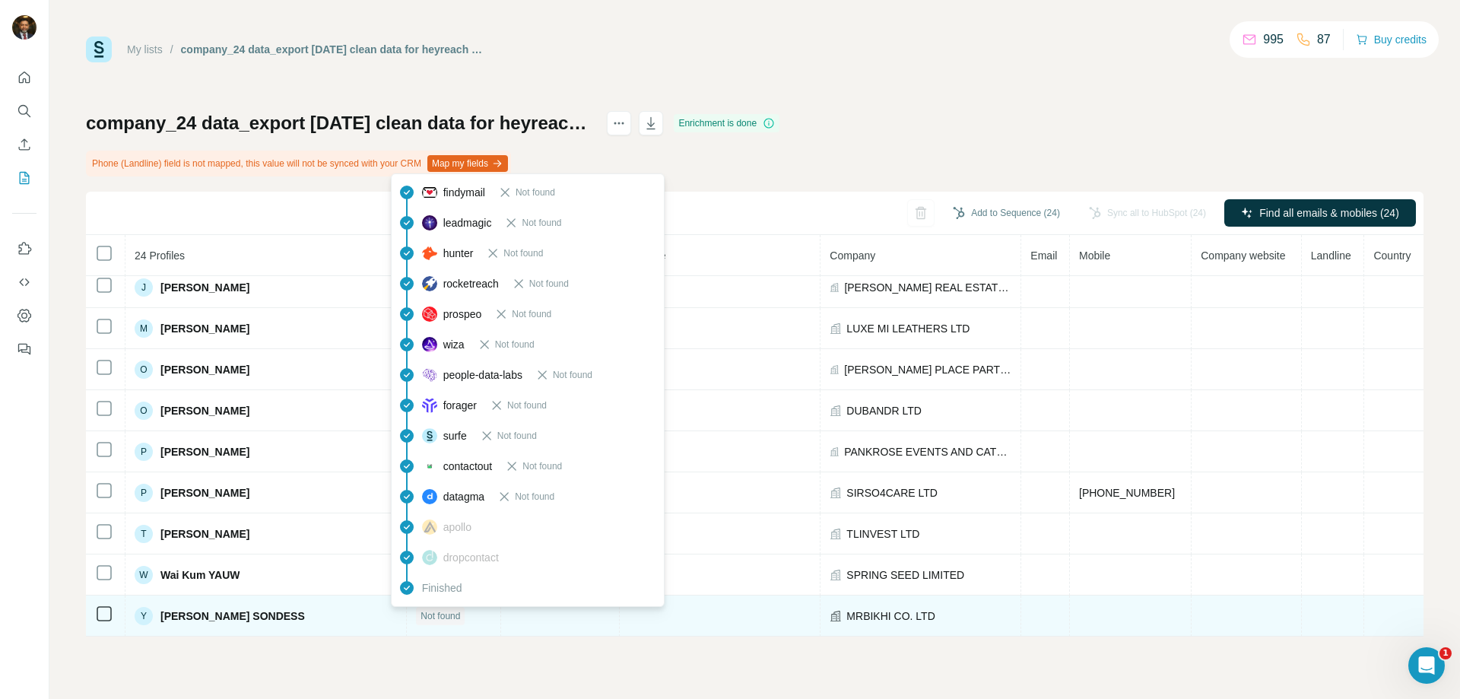
click at [421, 615] on span "Not found" at bounding box center [441, 616] width 40 height 14
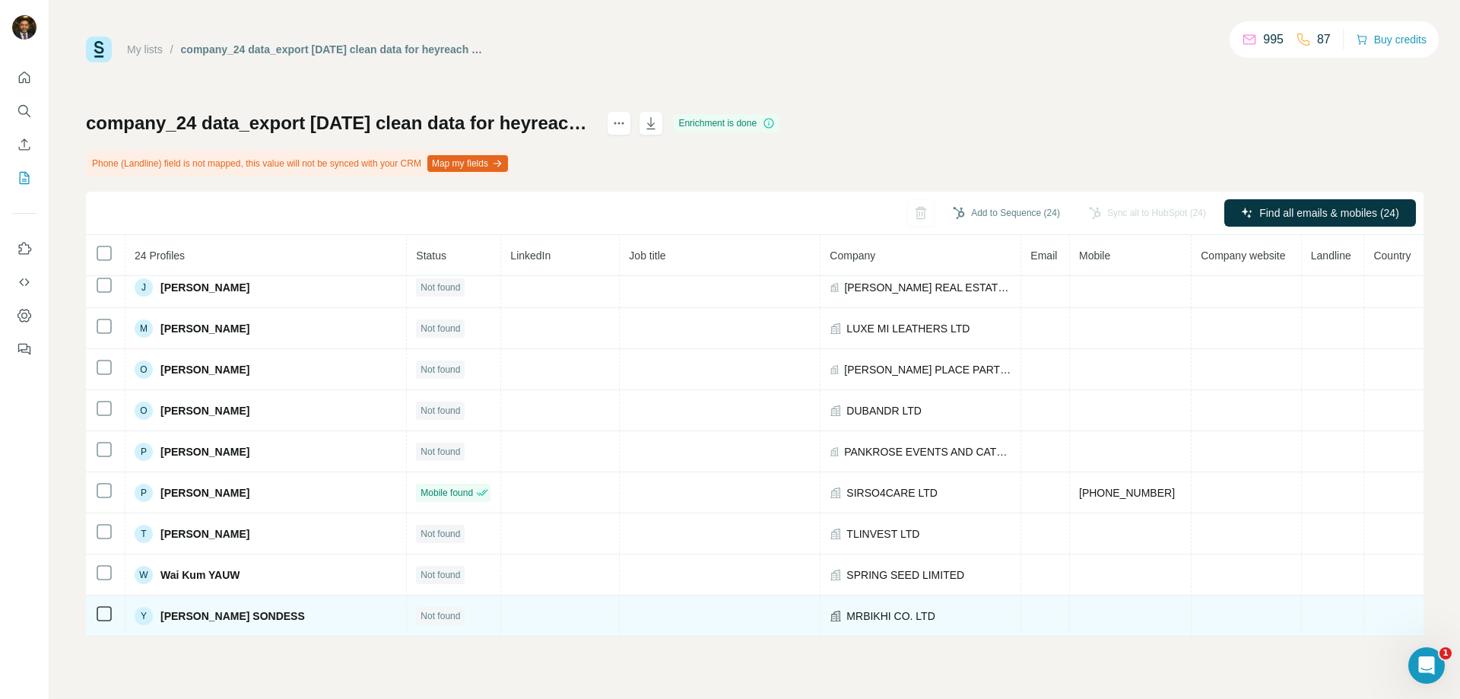
click at [853, 616] on span "MRBIKHI CO. LTD" at bounding box center [891, 616] width 88 height 15
drag, startPoint x: 910, startPoint y: 616, endPoint x: 823, endPoint y: 616, distance: 86.7
click at [830, 616] on div "MRBIKHI CO. LTD" at bounding box center [921, 616] width 182 height 15
copy span "MRBIKHI CO. LTD"
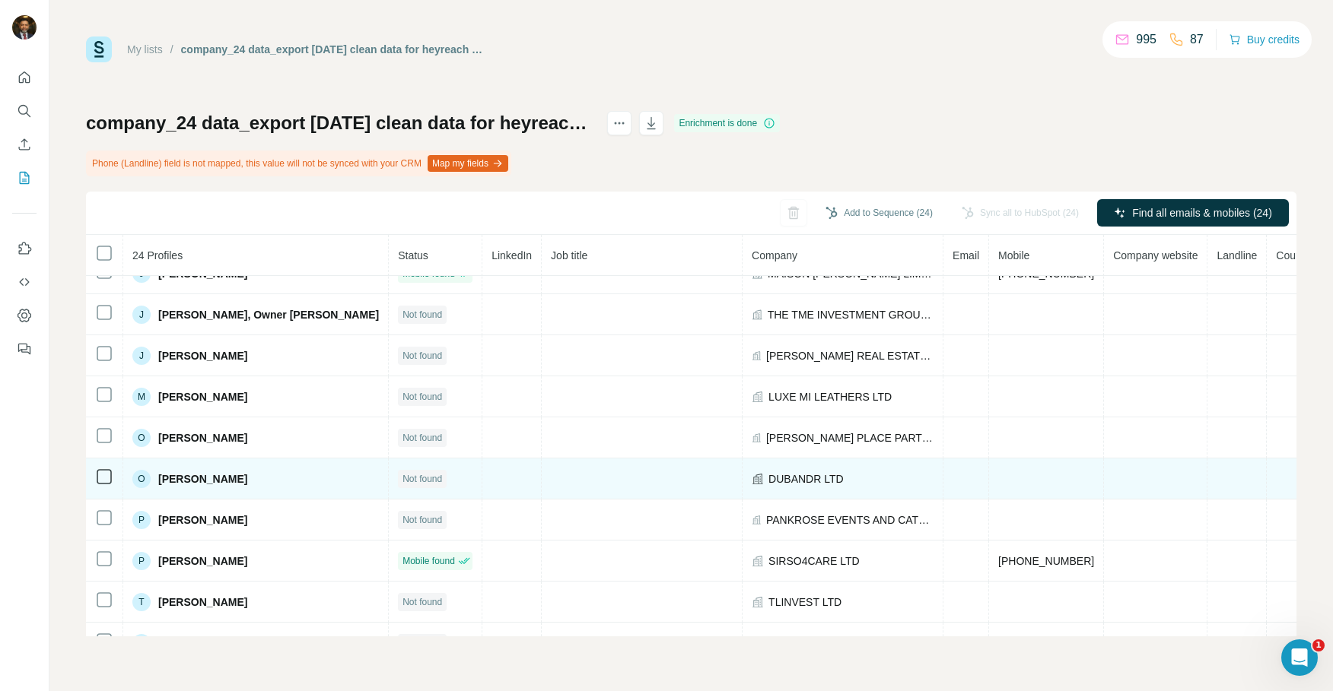
scroll to position [405, 0]
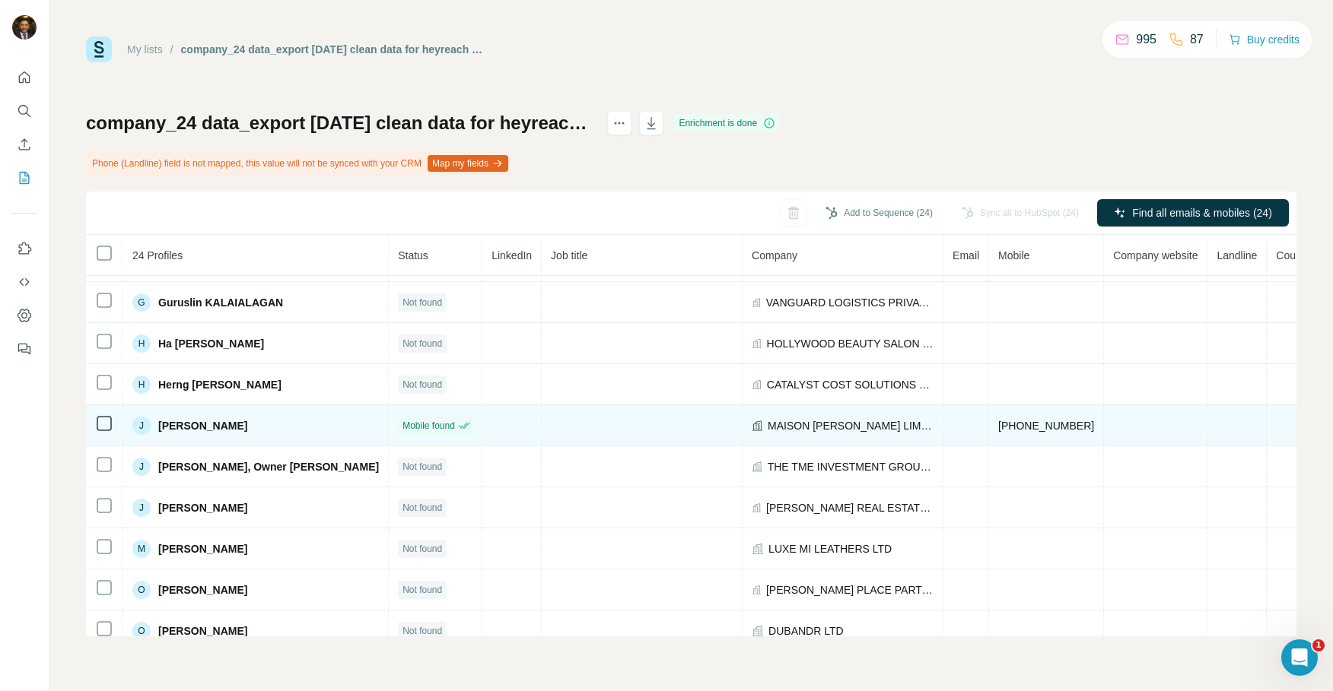
click at [824, 429] on span "MAISON [PERSON_NAME] LIMITED" at bounding box center [851, 425] width 166 height 15
click at [768, 431] on span "MAISON [PERSON_NAME] LIMITED" at bounding box center [851, 425] width 166 height 15
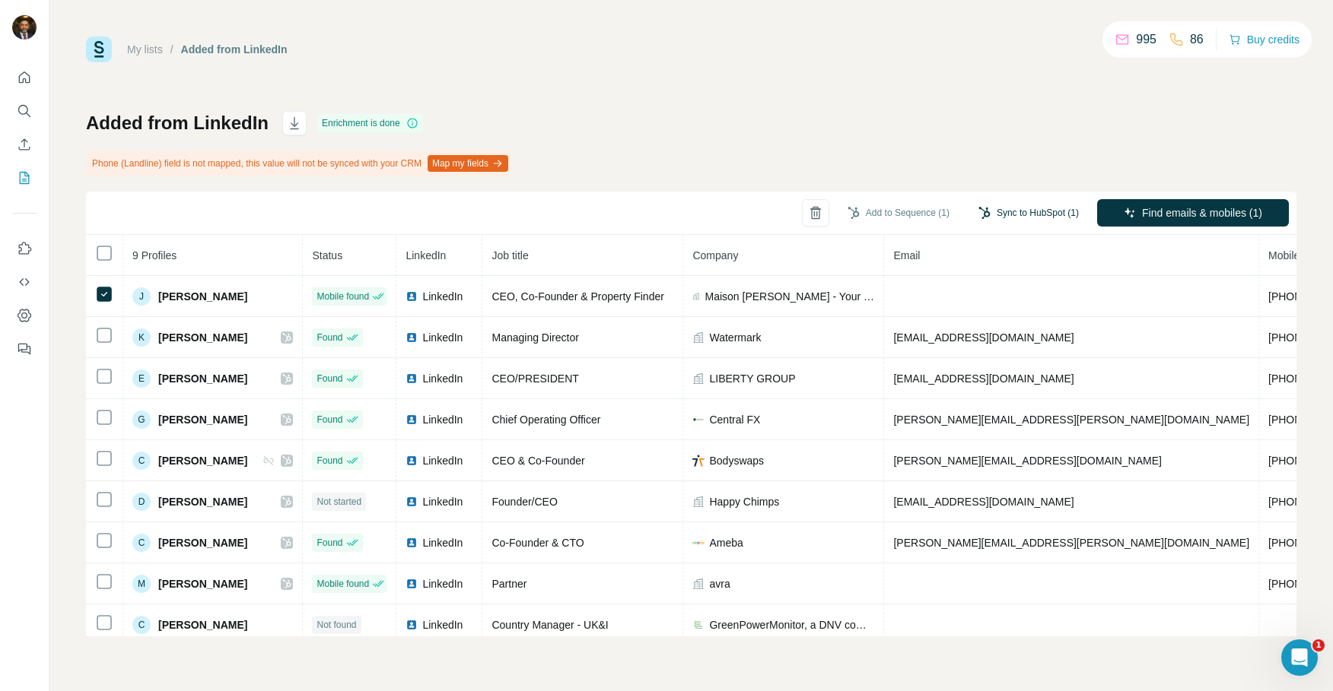
click at [1022, 215] on button "Sync to HubSpot (1)" at bounding box center [1029, 213] width 122 height 23
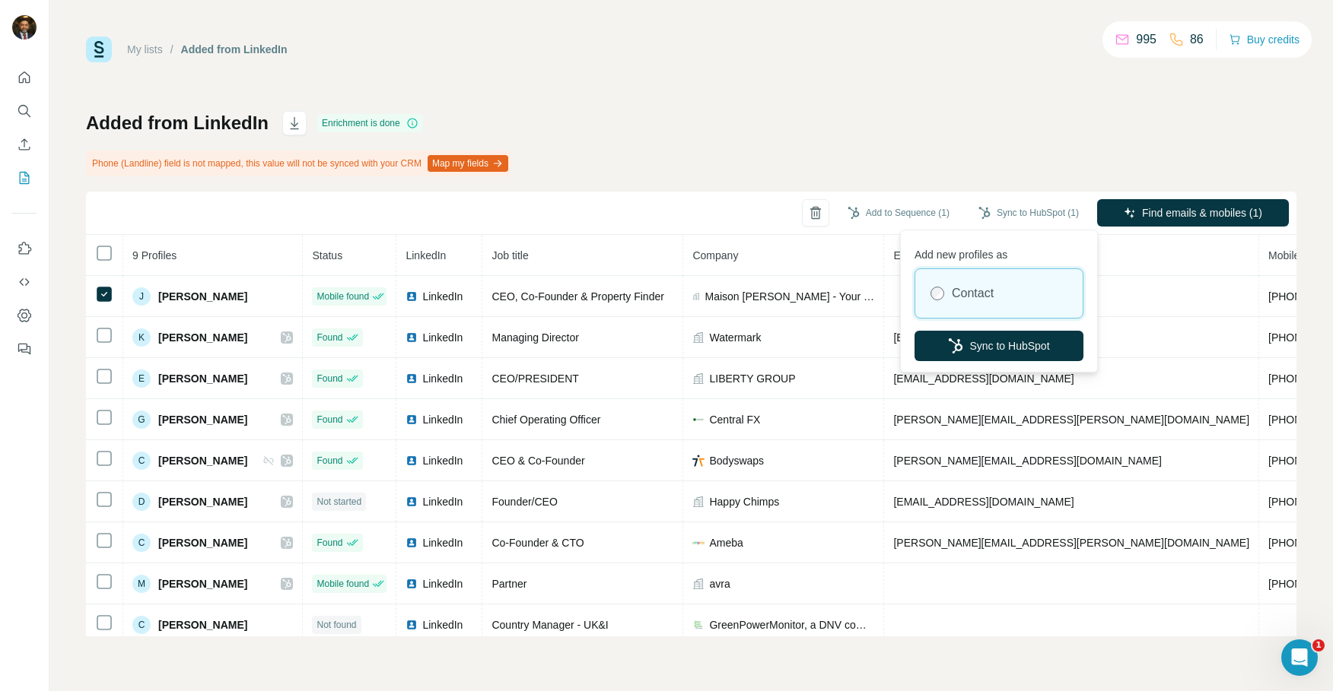
click at [1033, 147] on div "Added from LinkedIn Enrichment is done Phone (Landline) field is not mapped, th…" at bounding box center [691, 374] width 1210 height 526
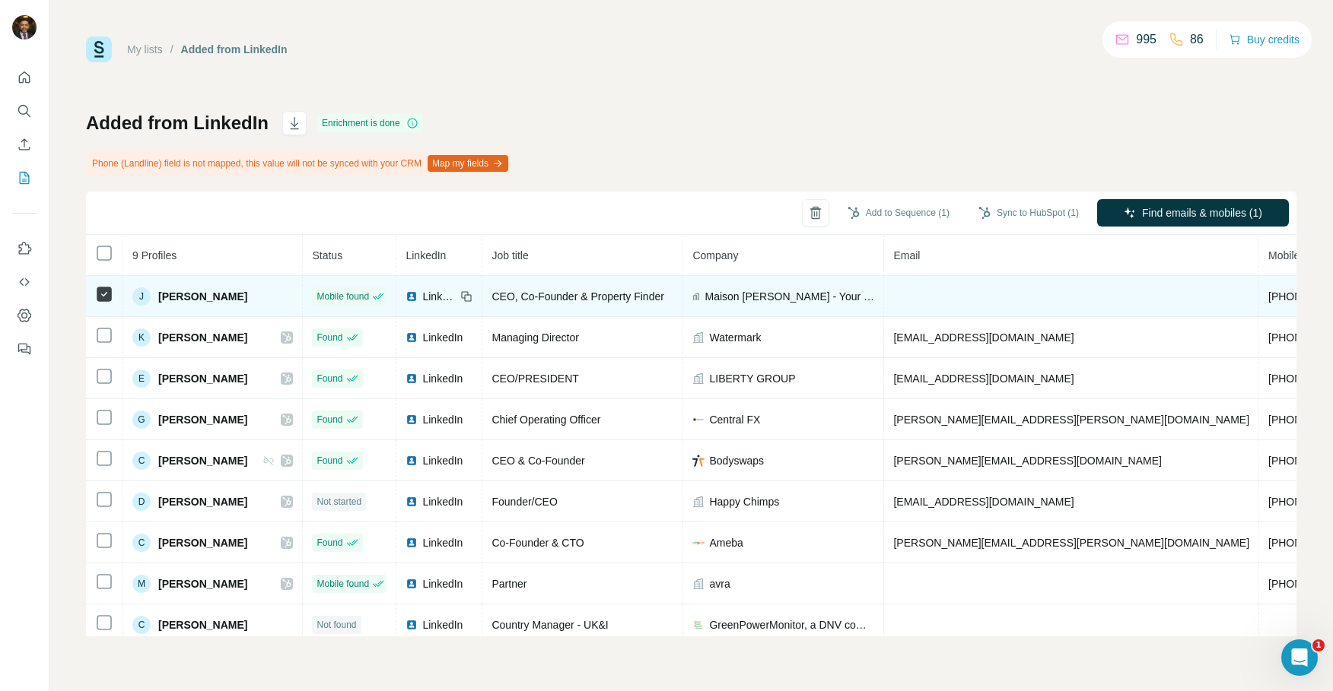
click at [930, 294] on td at bounding box center [1071, 296] width 375 height 41
